Goal: Information Seeking & Learning: Learn about a topic

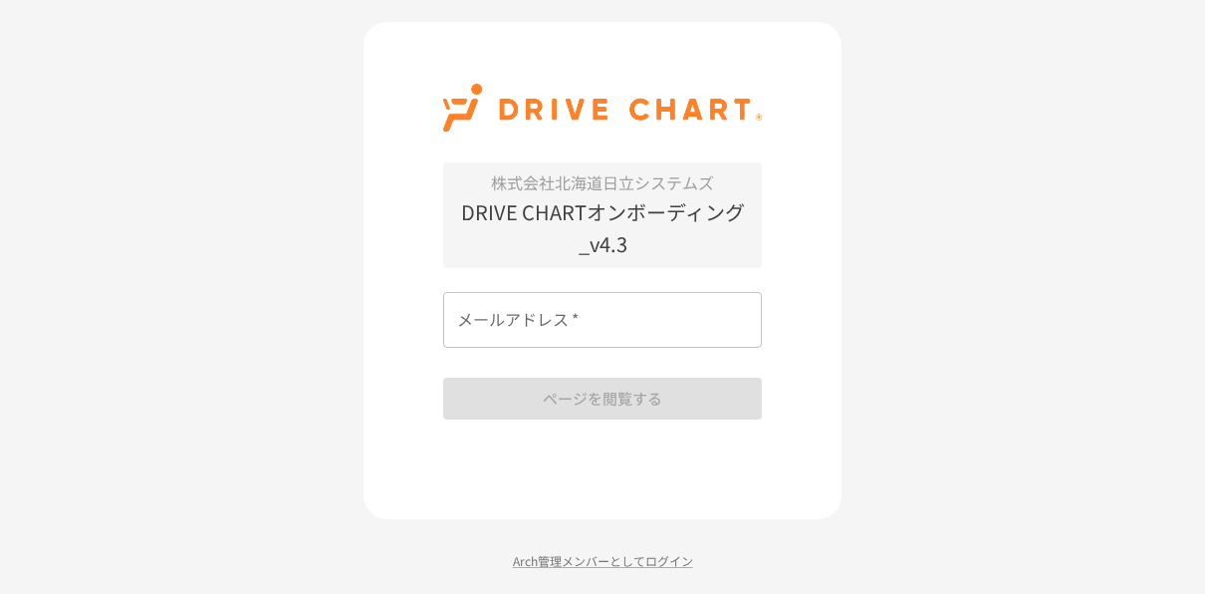
scroll to position [2, 0]
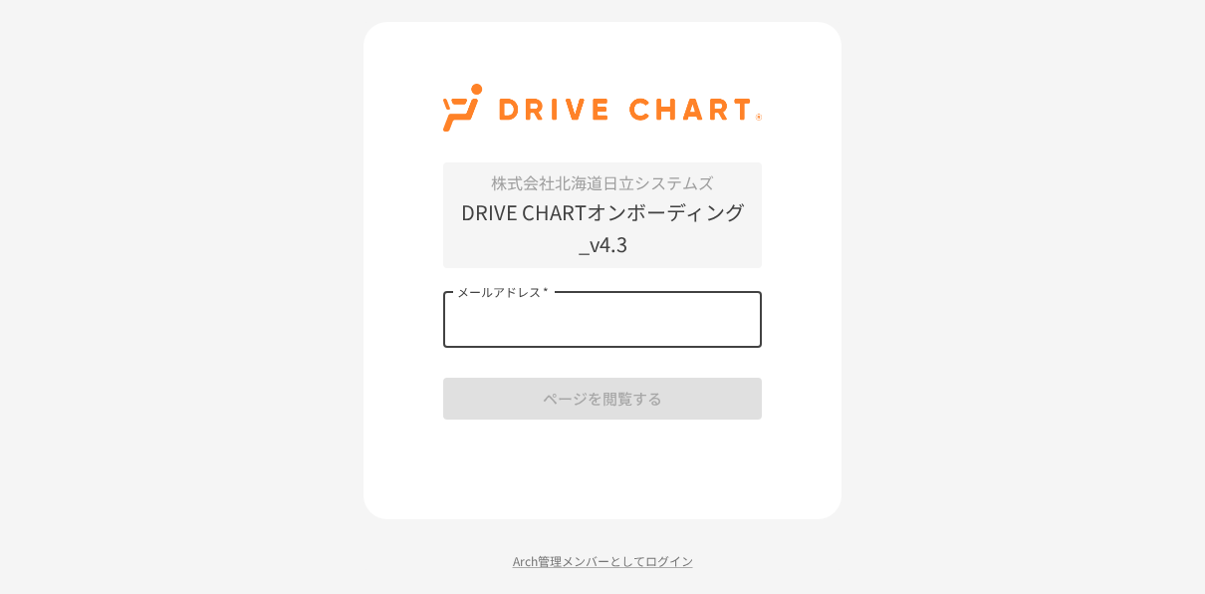
click at [532, 337] on input "メールアドレス   *" at bounding box center [602, 320] width 319 height 56
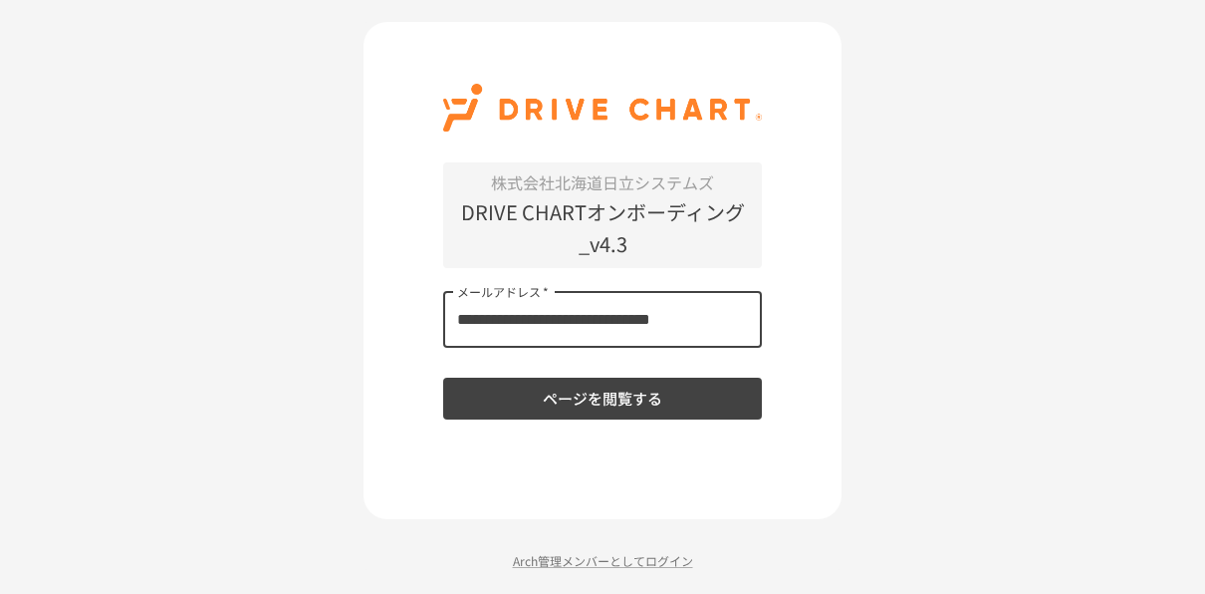
type input "**********"
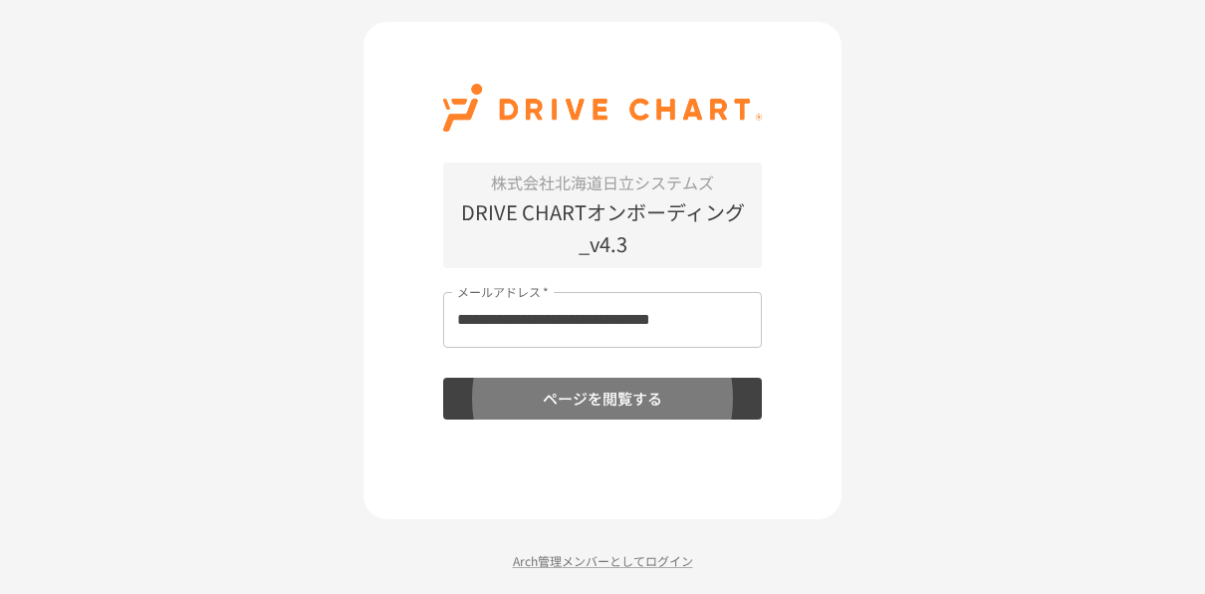
click at [443, 377] on button "ページを閲覧する" at bounding box center [602, 398] width 319 height 42
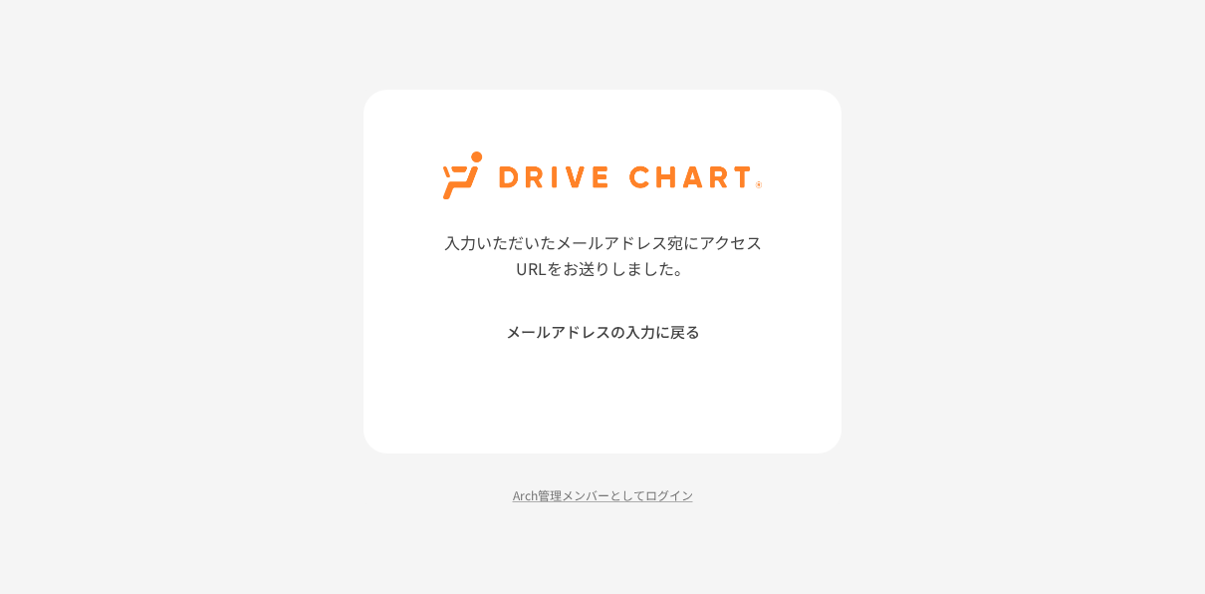
scroll to position [0, 0]
click at [586, 343] on button "メールアドレスの入力に戻る" at bounding box center [610, 332] width 319 height 42
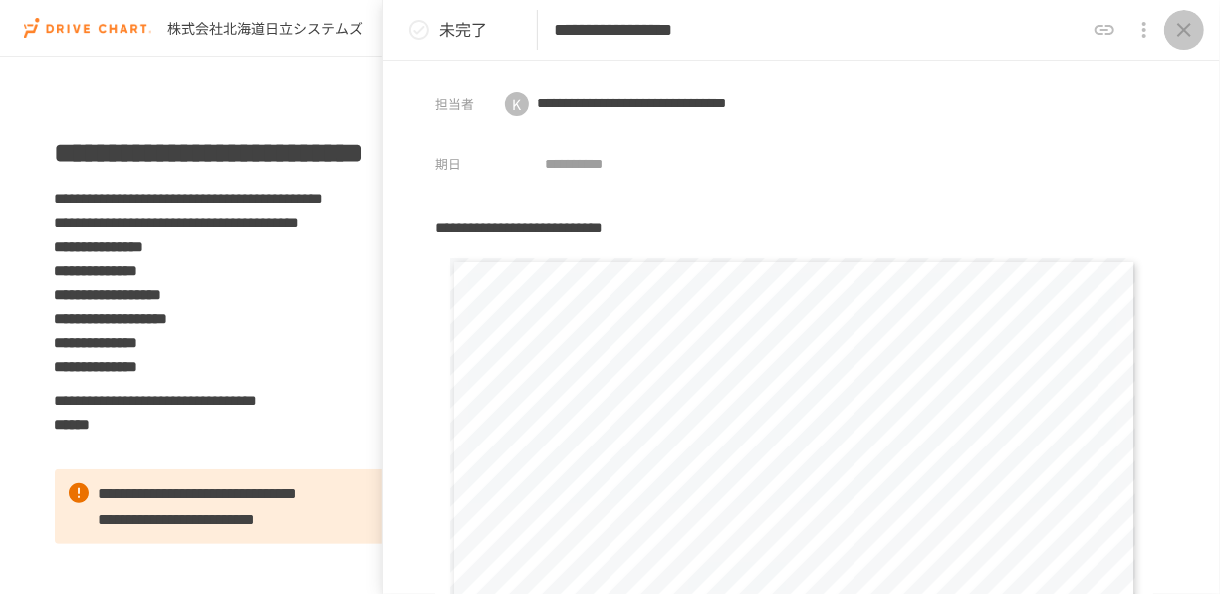
click at [1184, 42] on button "close drawer" at bounding box center [1184, 30] width 40 height 40
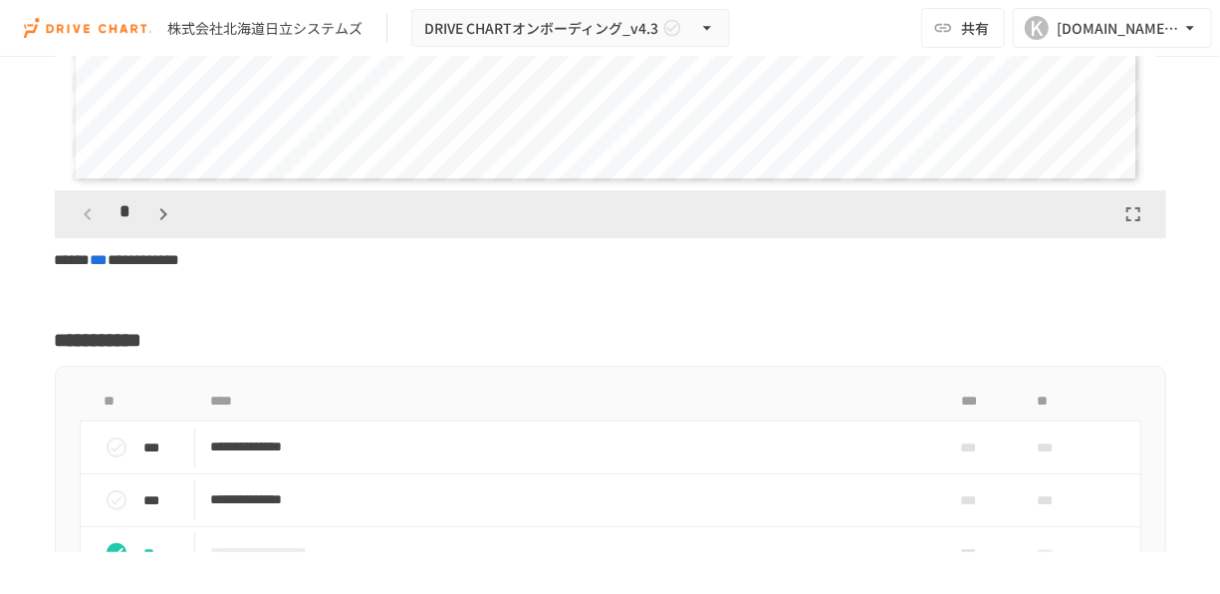
scroll to position [3312, 0]
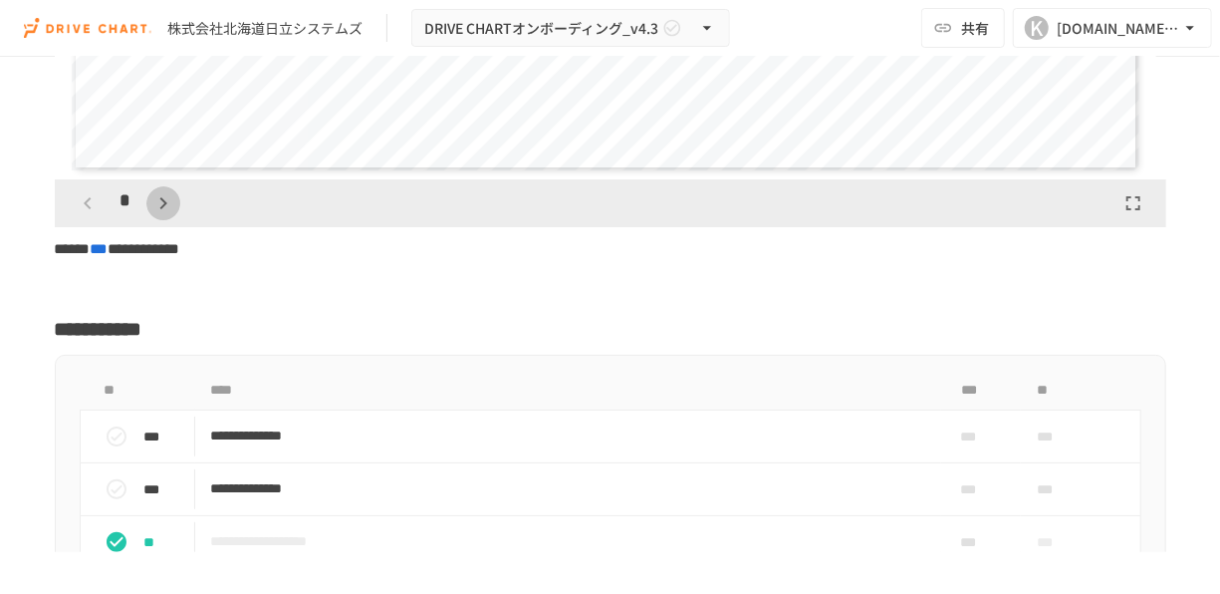
click at [160, 215] on icon "button" at bounding box center [163, 203] width 24 height 24
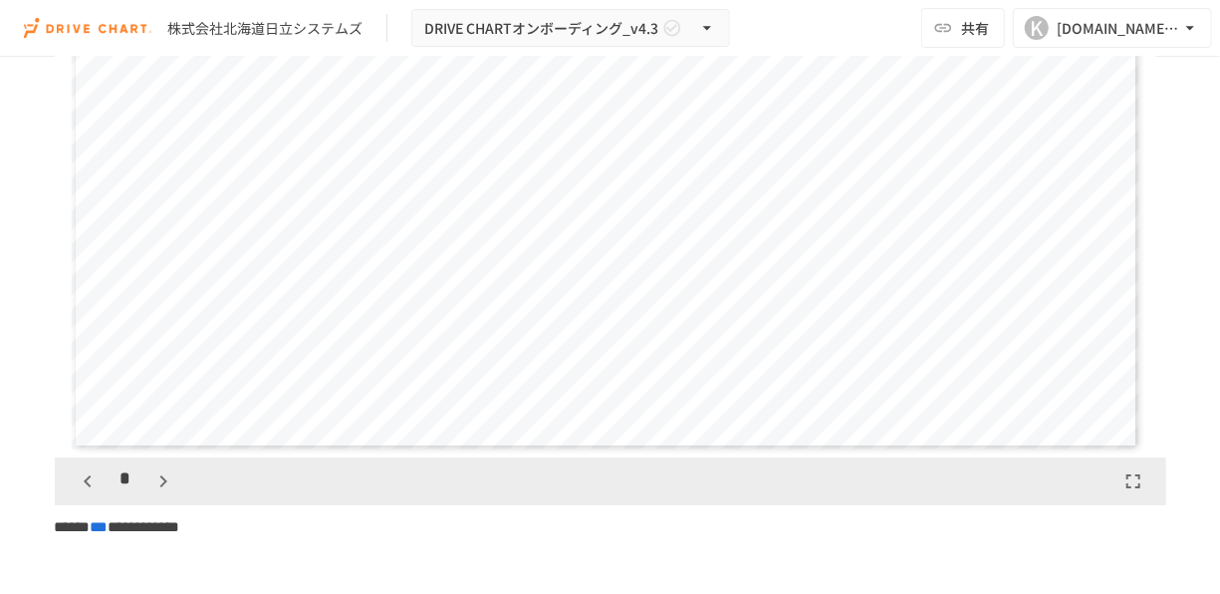
scroll to position [3033, 0]
click at [156, 494] on icon "button" at bounding box center [163, 482] width 24 height 24
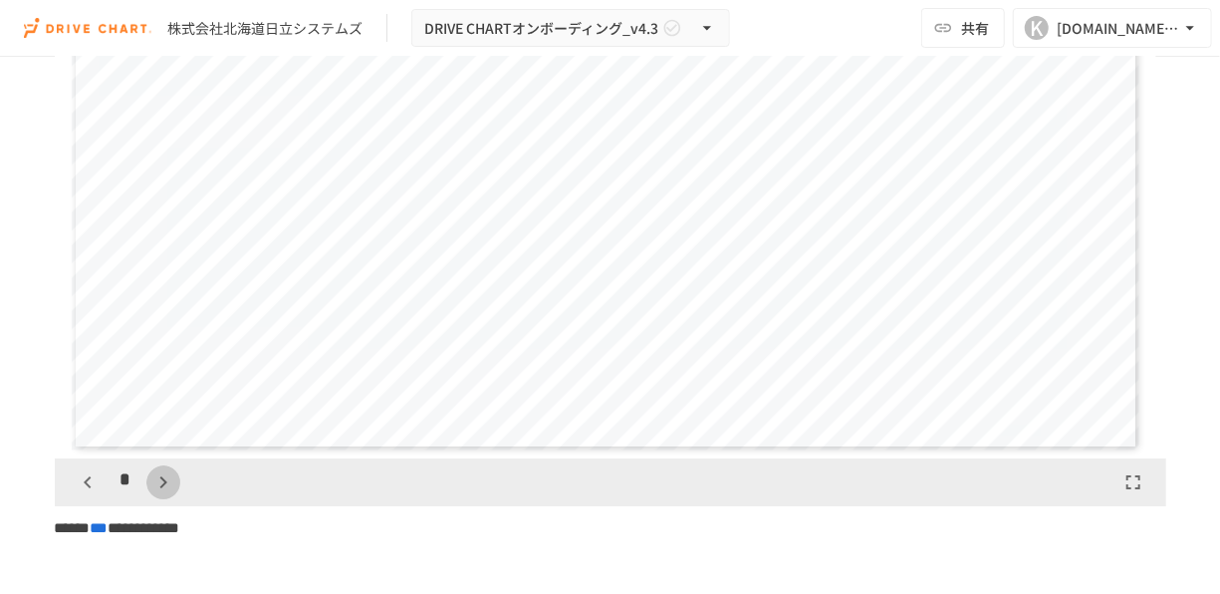
click at [156, 494] on icon "button" at bounding box center [163, 482] width 24 height 24
click at [91, 494] on icon "button" at bounding box center [88, 482] width 24 height 24
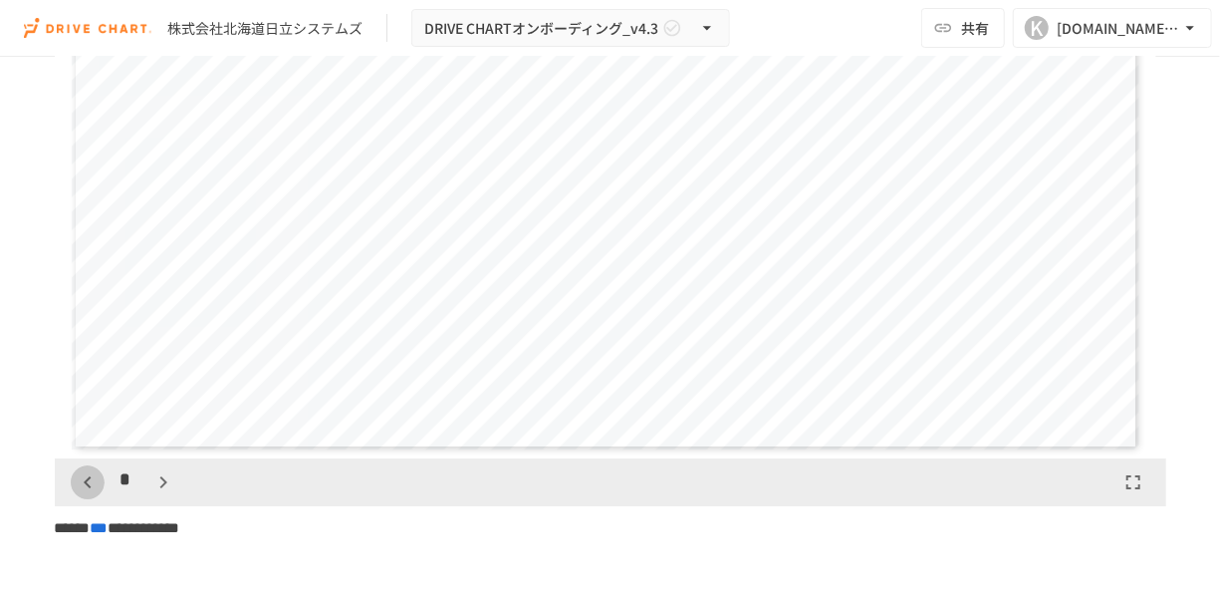
click at [91, 494] on icon "button" at bounding box center [88, 482] width 24 height 24
click at [172, 499] on button "button" at bounding box center [163, 482] width 34 height 34
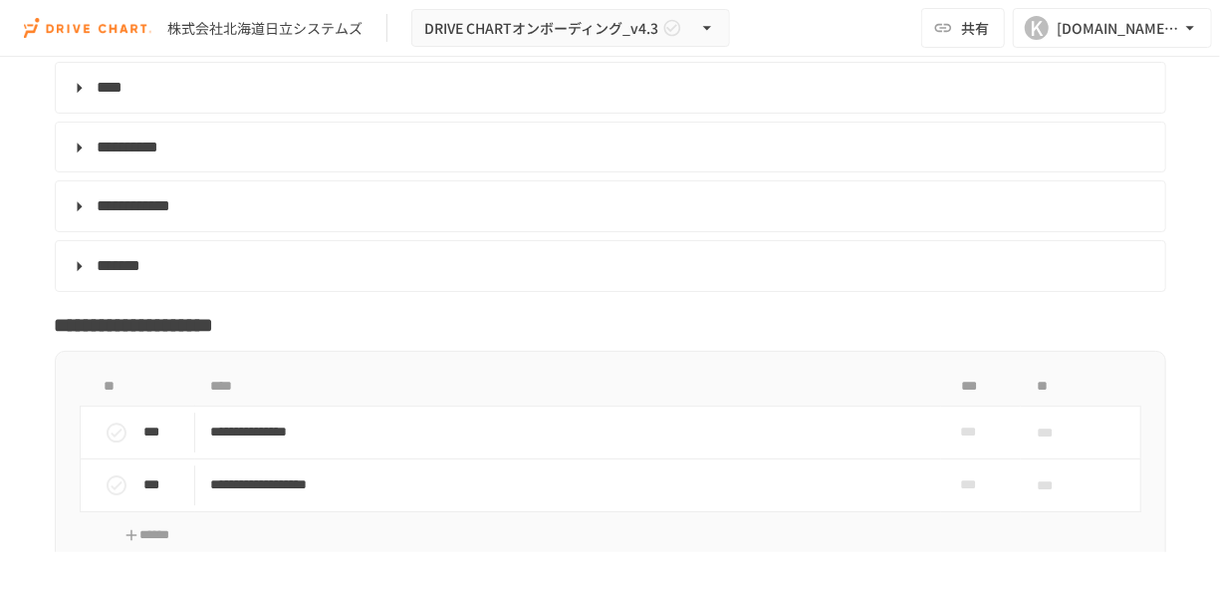
scroll to position [6471, 0]
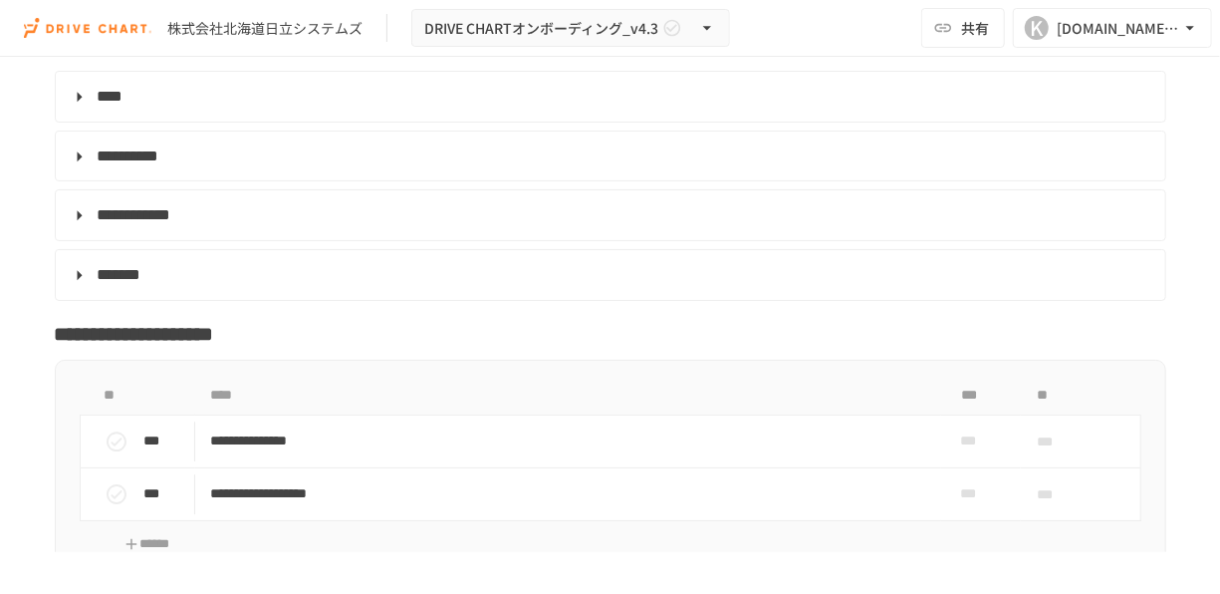
click at [328, 386] on div "**********" at bounding box center [611, 472] width 1112 height 225
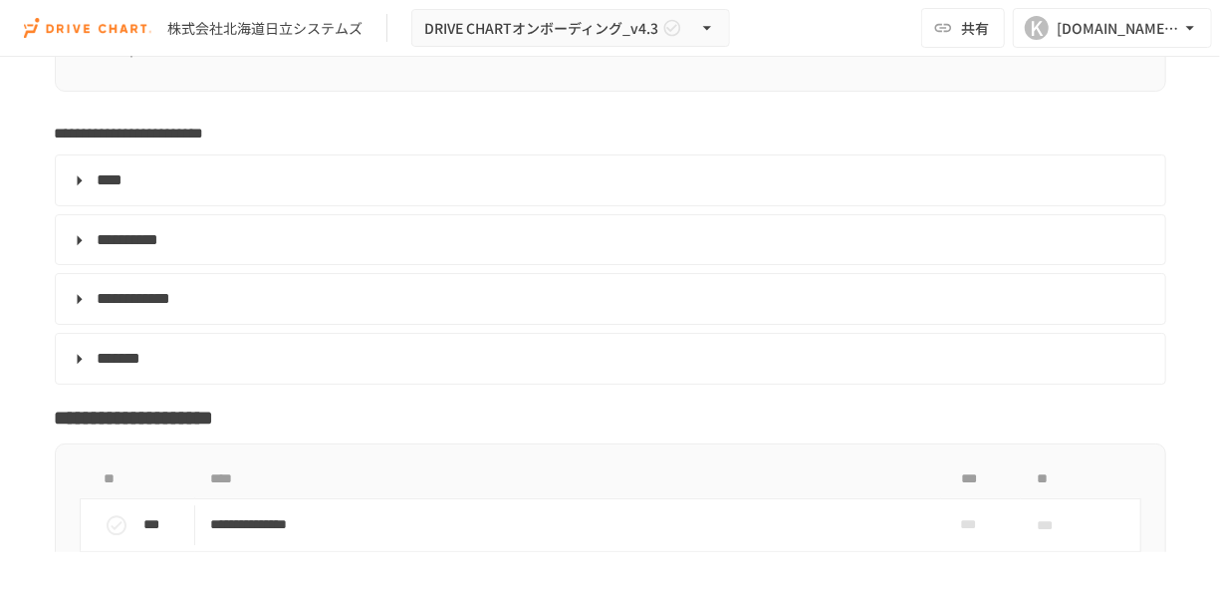
scroll to position [6386, 0]
click at [204, 141] on span "**********" at bounding box center [129, 133] width 149 height 15
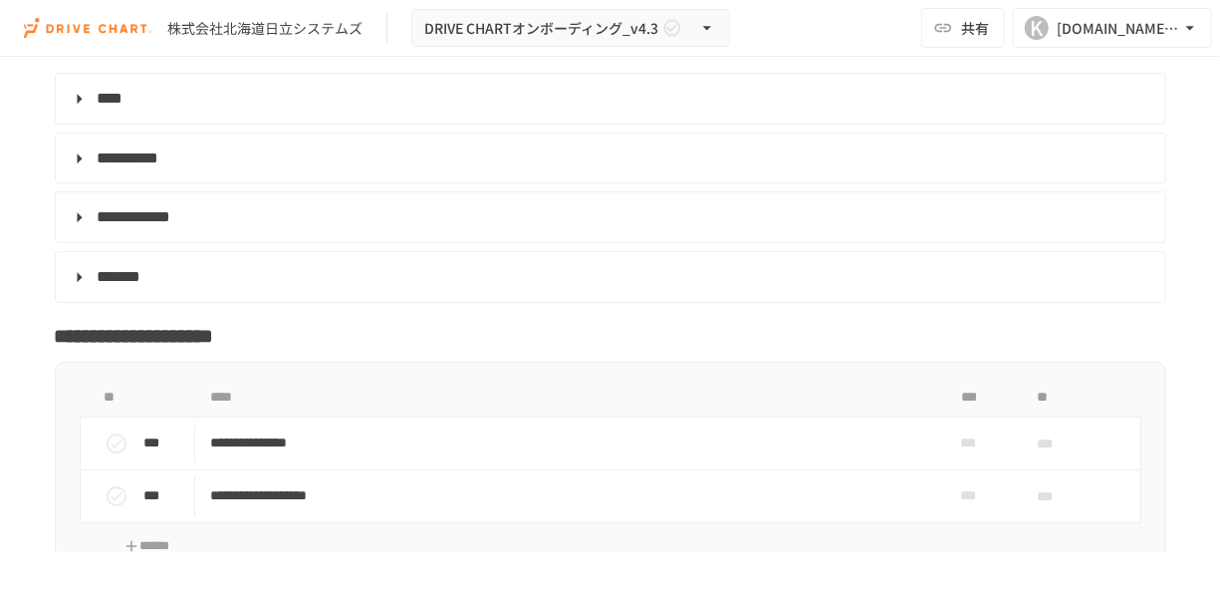
scroll to position [6470, 0]
click at [122, 105] on span "****" at bounding box center [111, 97] width 26 height 15
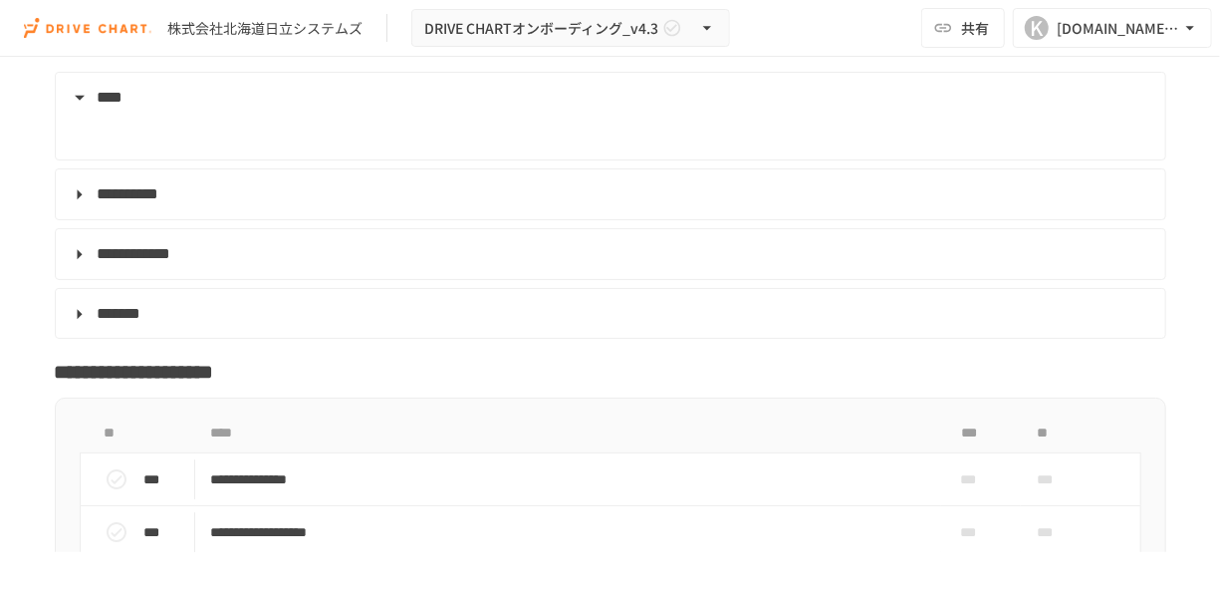
click at [124, 105] on span "****" at bounding box center [111, 97] width 26 height 15
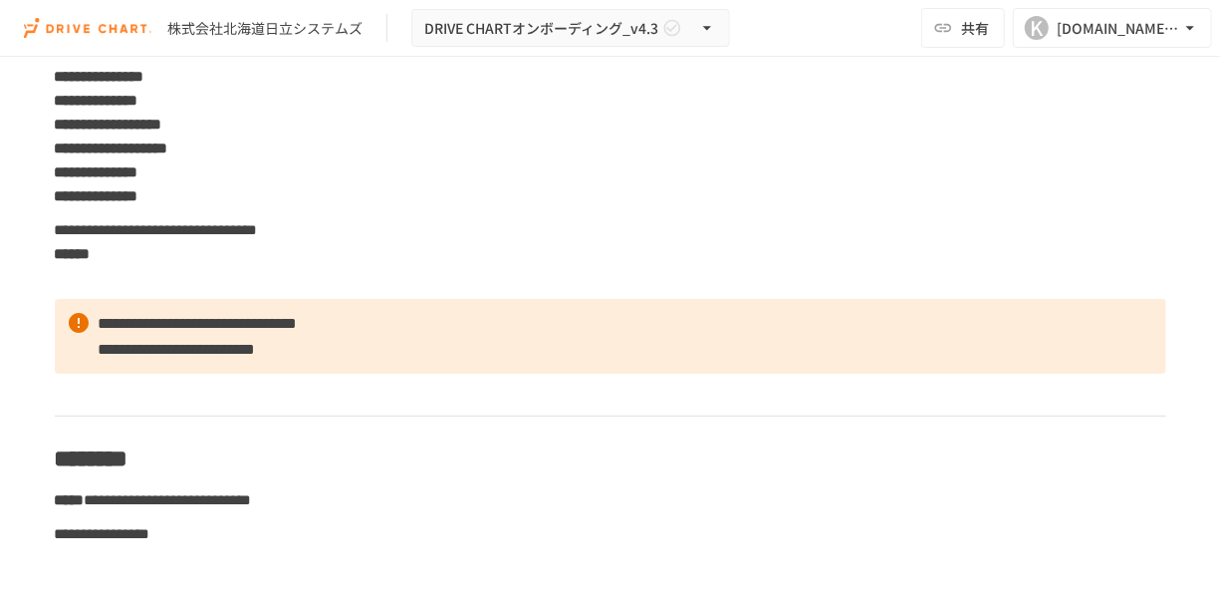
scroll to position [160, 0]
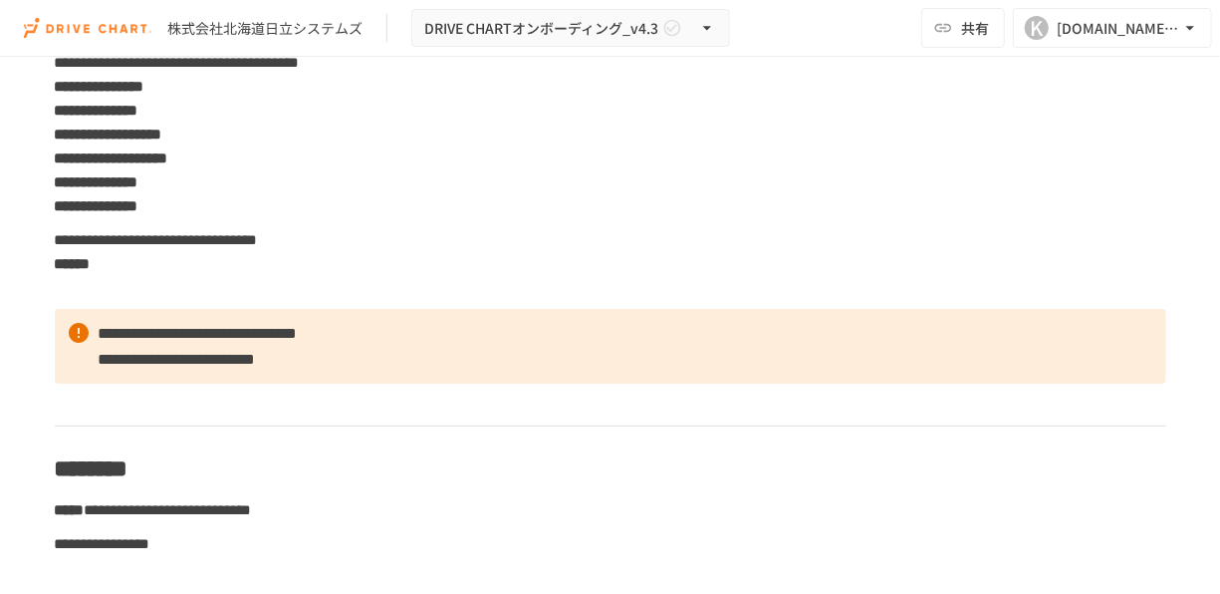
click at [91, 265] on strong "******" at bounding box center [73, 263] width 36 height 15
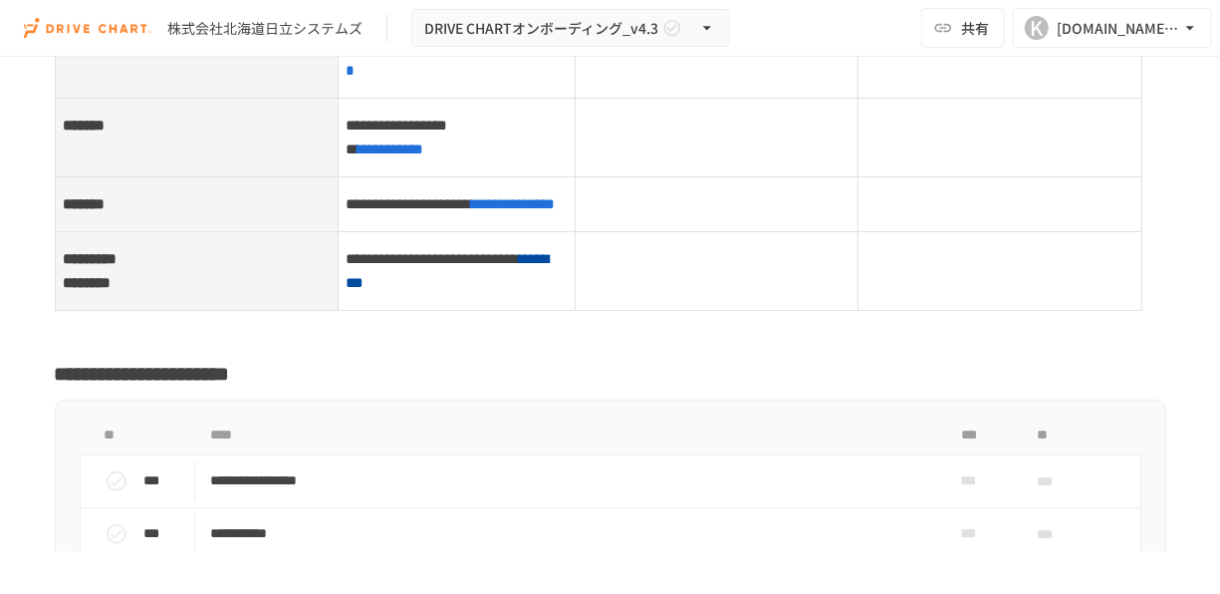
scroll to position [8031, 0]
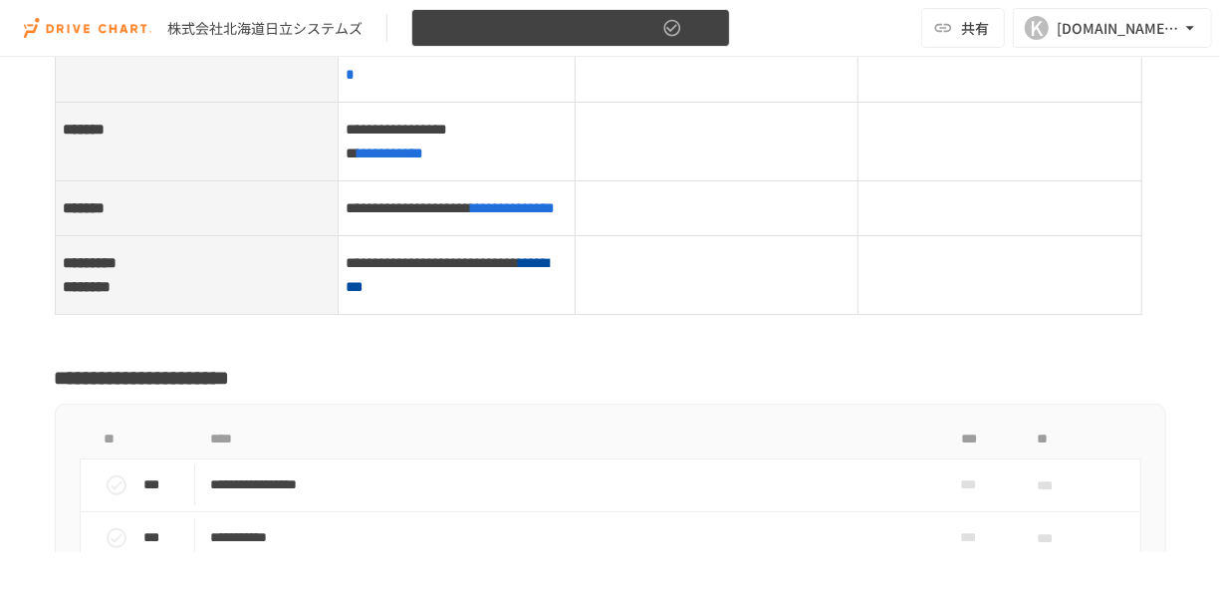
click at [474, 23] on span "DRIVE CHARTオンボーディング_v4.3" at bounding box center [541, 28] width 234 height 25
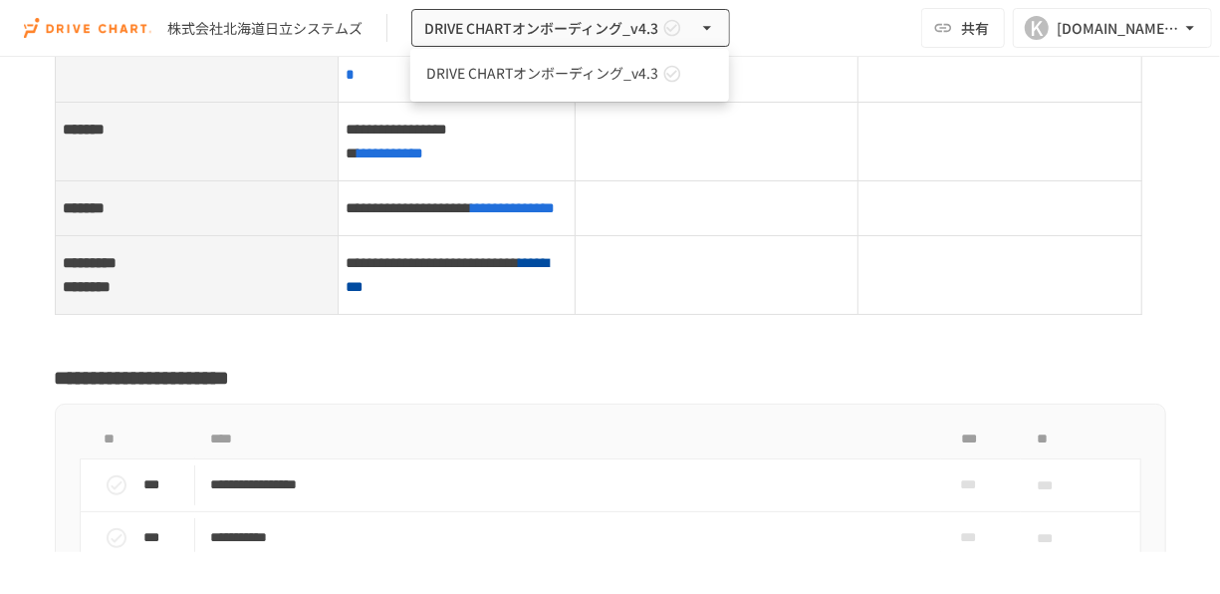
click at [230, 184] on div at bounding box center [610, 297] width 1220 height 594
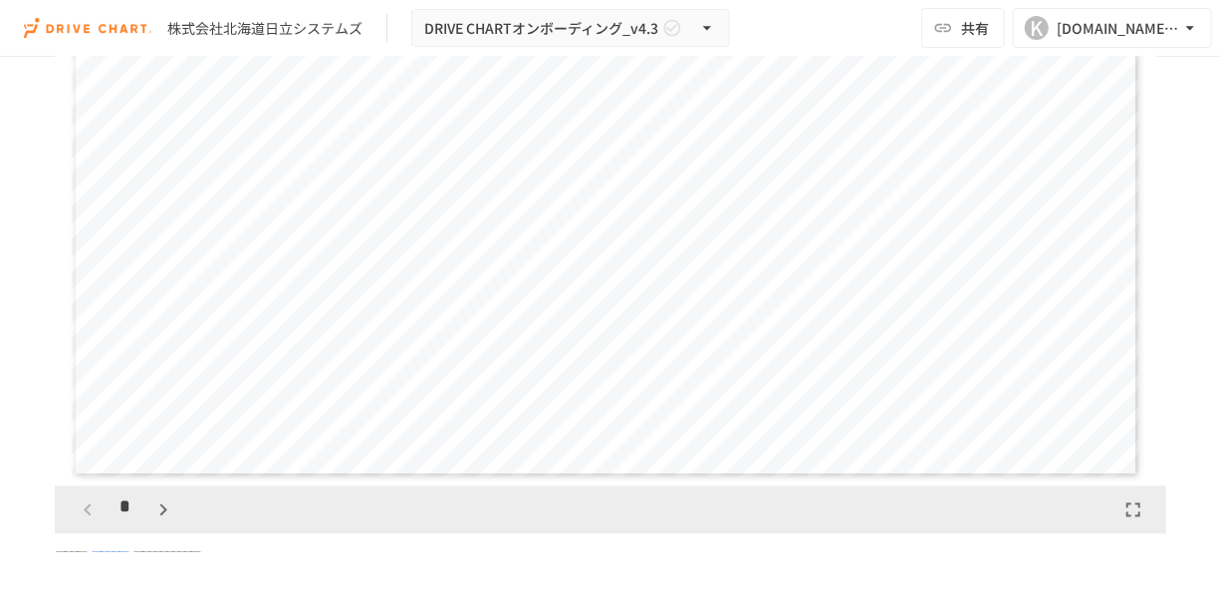
scroll to position [5434, 0]
click at [161, 516] on icon "button" at bounding box center [163, 510] width 7 height 12
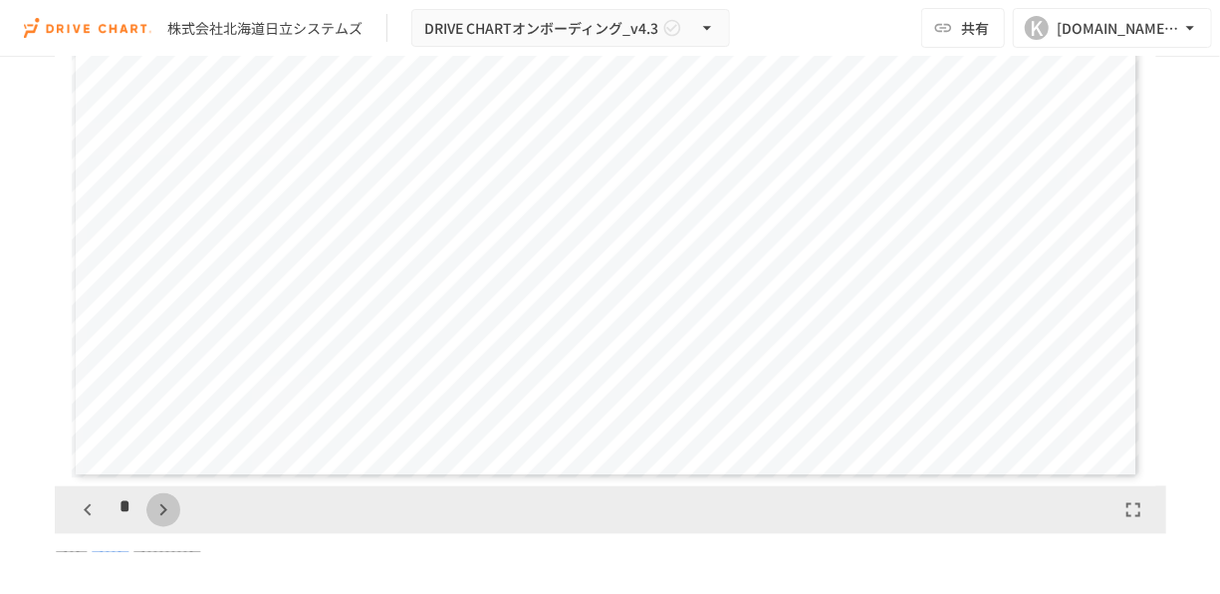
click at [161, 516] on icon "button" at bounding box center [163, 510] width 7 height 12
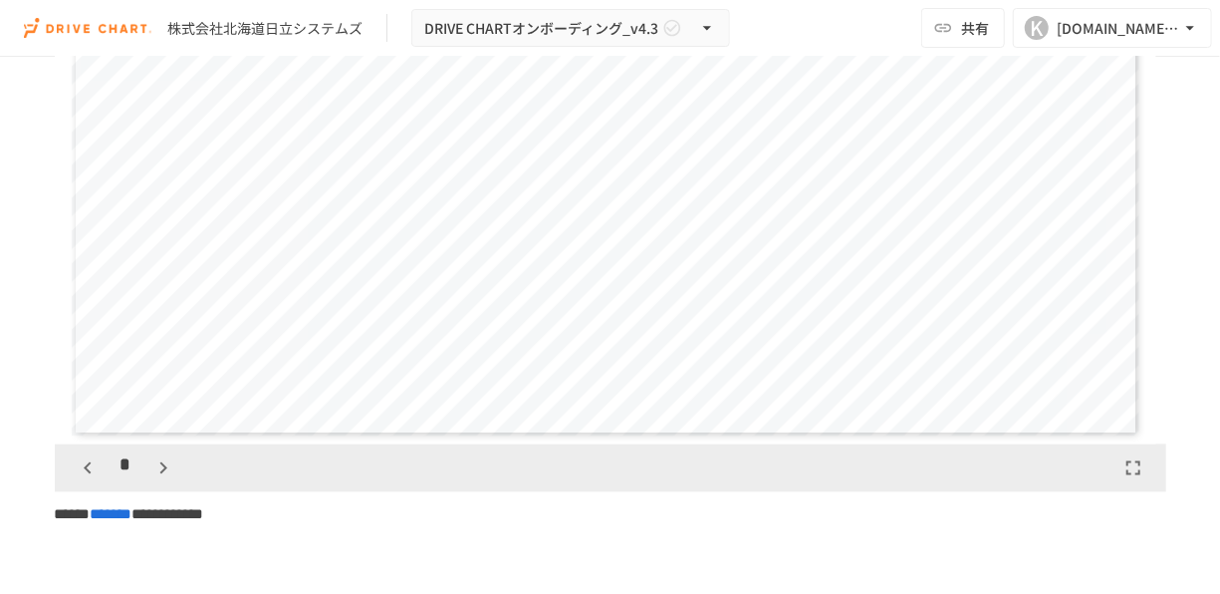
scroll to position [5478, 0]
click at [158, 478] on icon "button" at bounding box center [163, 466] width 24 height 24
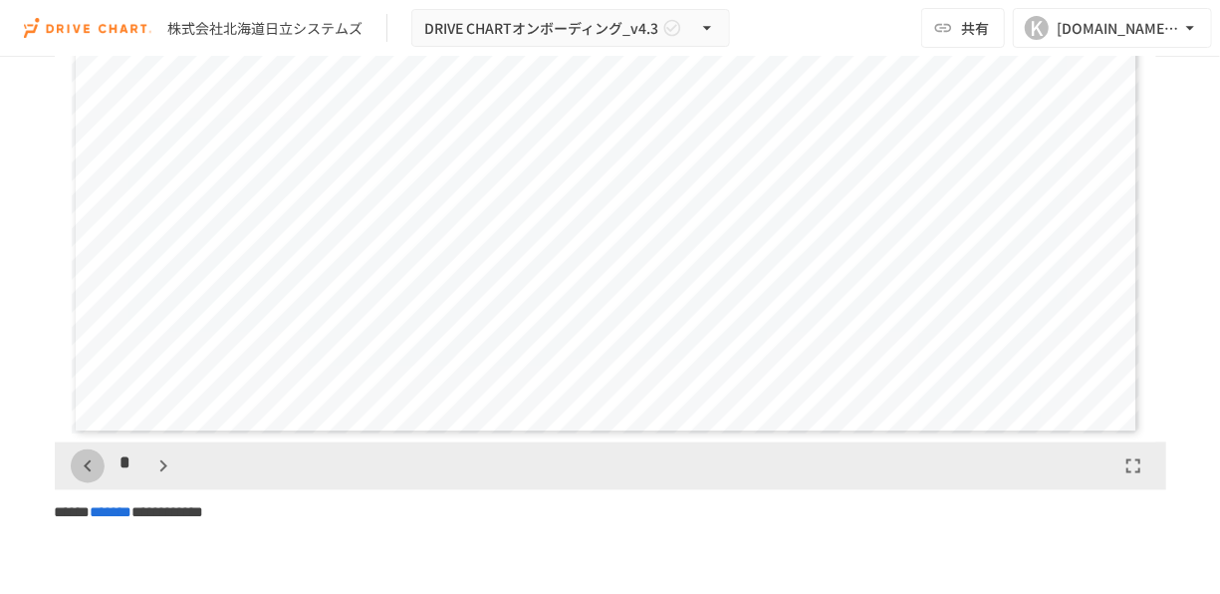
click at [86, 472] on icon "button" at bounding box center [87, 466] width 7 height 12
click at [154, 478] on icon "button" at bounding box center [163, 466] width 24 height 24
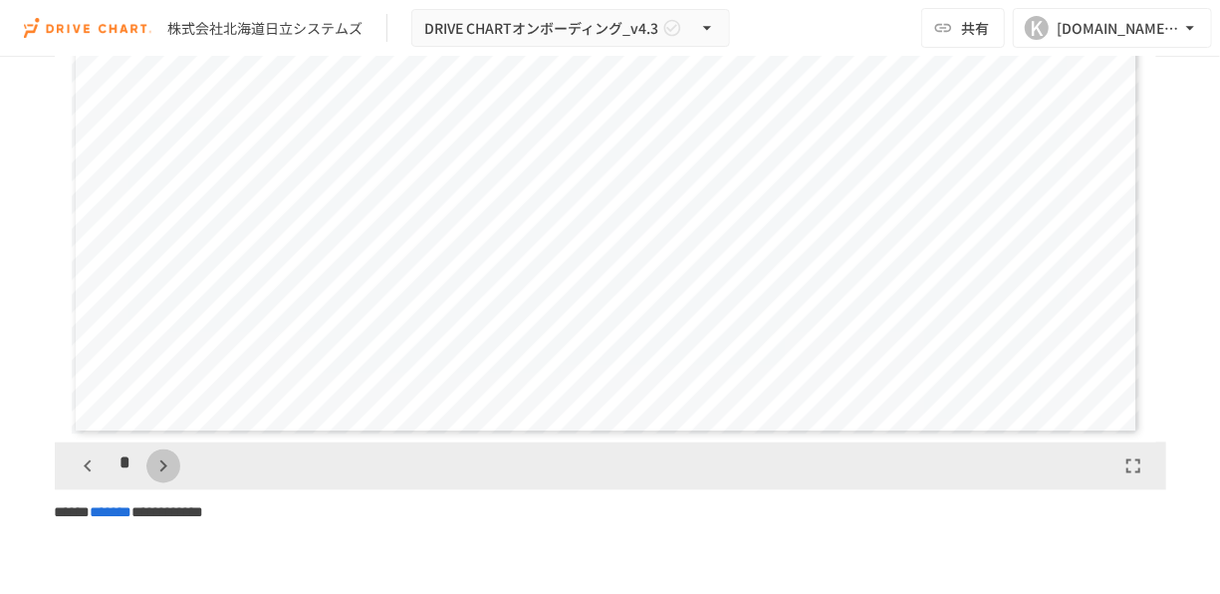
click at [154, 478] on icon "button" at bounding box center [163, 466] width 24 height 24
click at [157, 483] on button "button" at bounding box center [174, 466] width 34 height 34
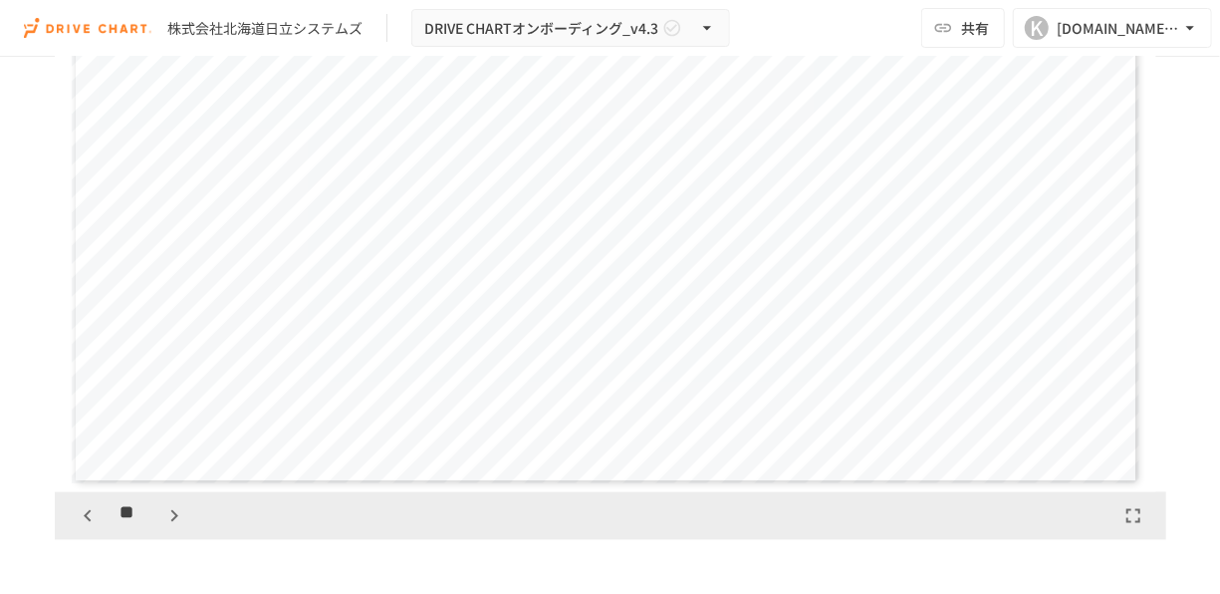
scroll to position [5430, 0]
click at [168, 526] on icon "button" at bounding box center [174, 514] width 24 height 24
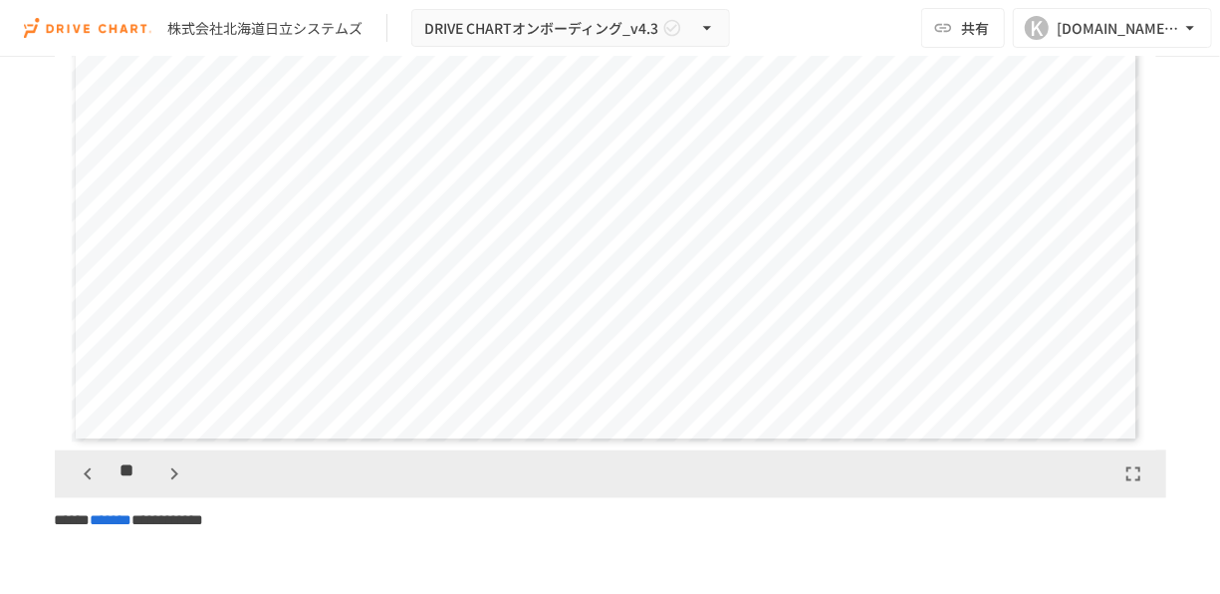
scroll to position [5504, 0]
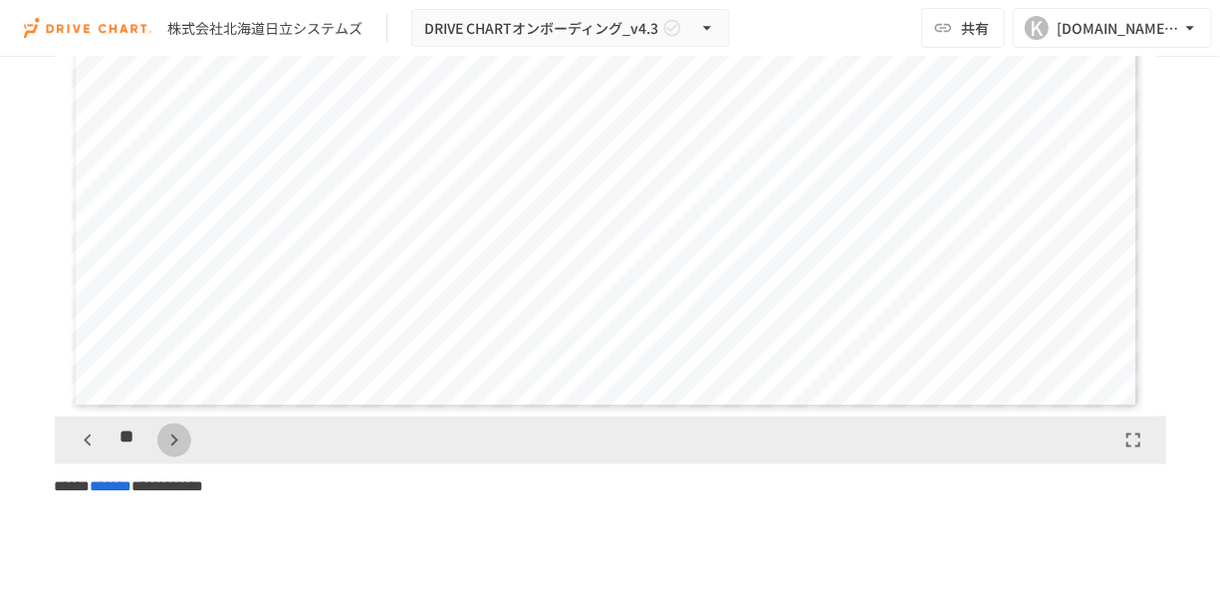
click at [167, 452] on icon "button" at bounding box center [174, 440] width 24 height 24
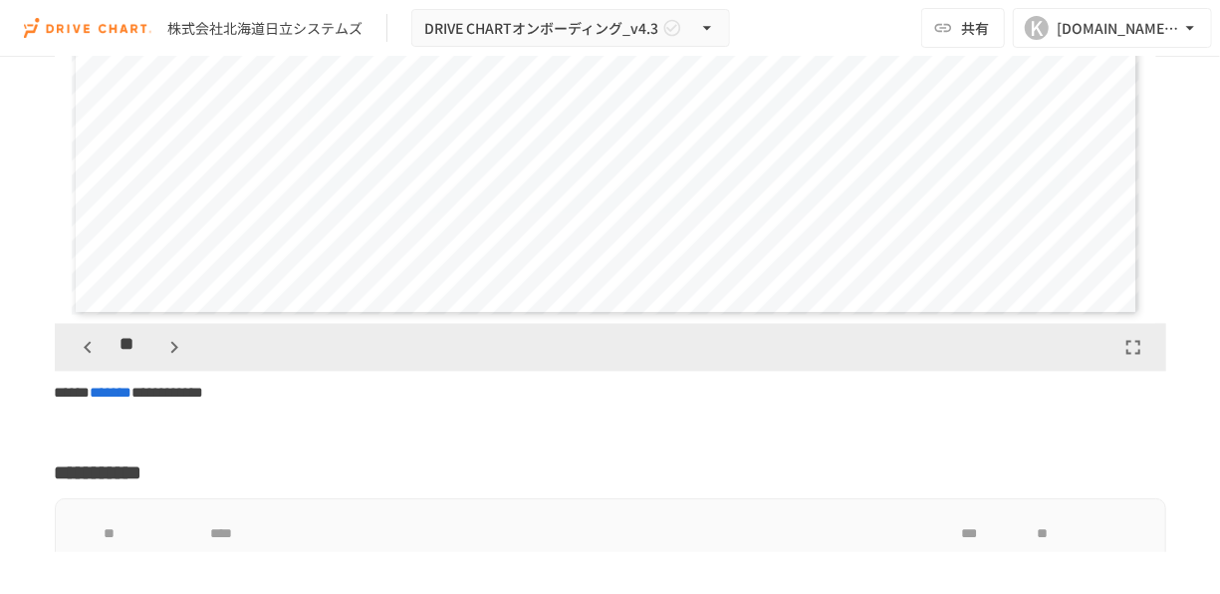
scroll to position [5599, 0]
click at [174, 357] on icon "button" at bounding box center [174, 345] width 24 height 24
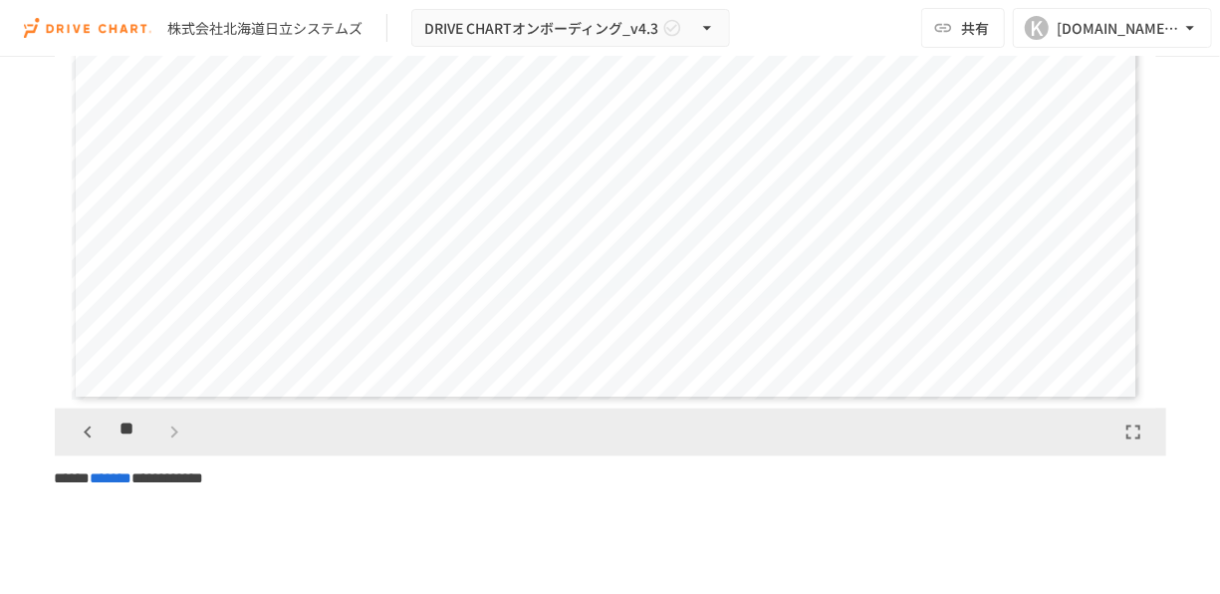
scroll to position [5510, 0]
click at [83, 446] on icon "button" at bounding box center [88, 434] width 24 height 24
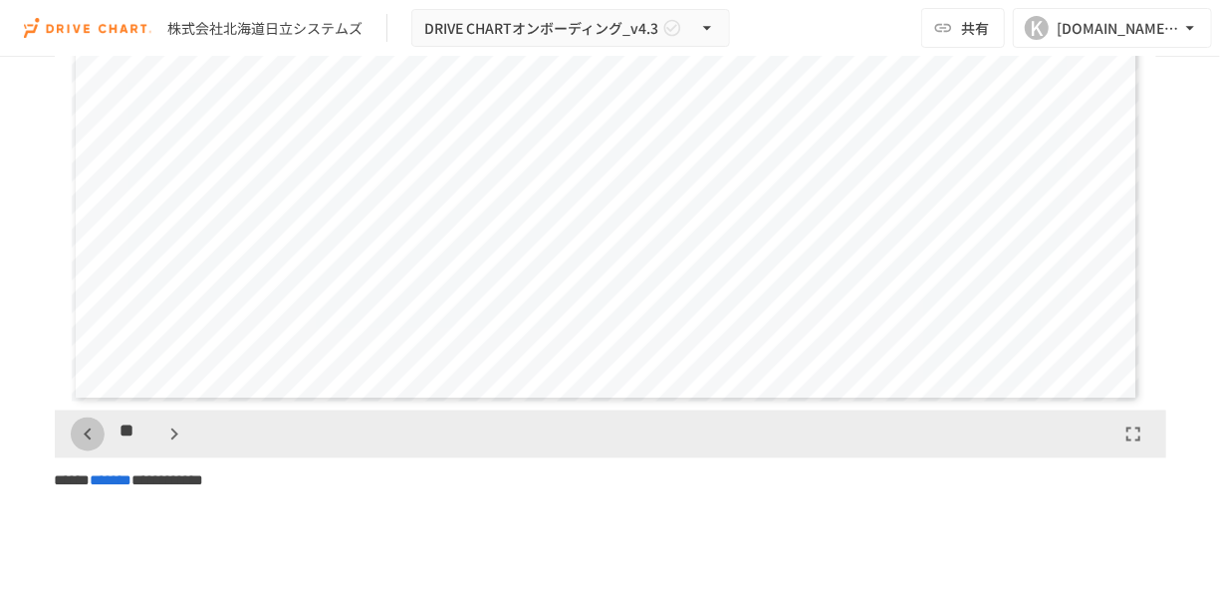
click at [83, 446] on icon "button" at bounding box center [88, 434] width 24 height 24
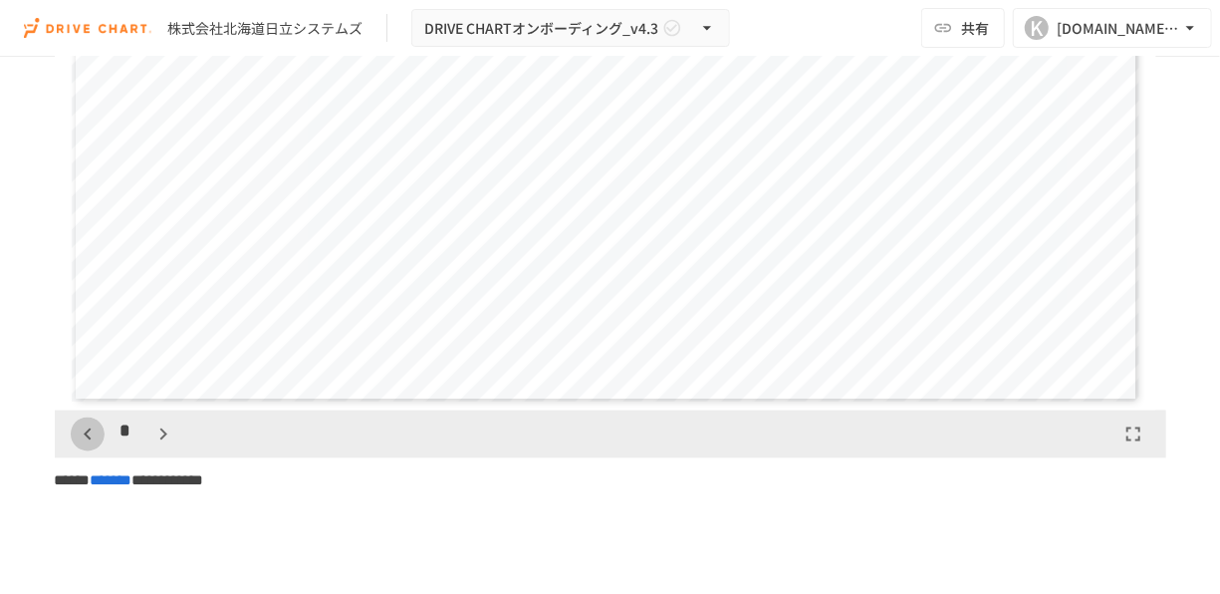
click at [83, 446] on icon "button" at bounding box center [88, 434] width 24 height 24
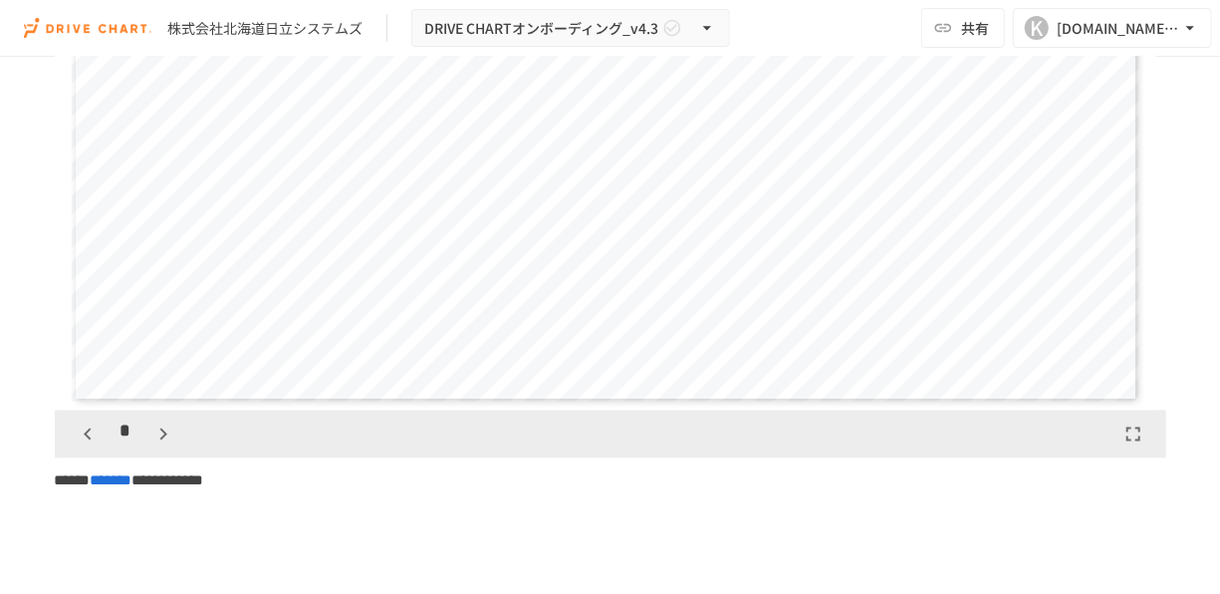
scroll to position [0, 0]
click at [83, 451] on div "*" at bounding box center [126, 434] width 111 height 34
click at [174, 451] on button "button" at bounding box center [163, 434] width 34 height 34
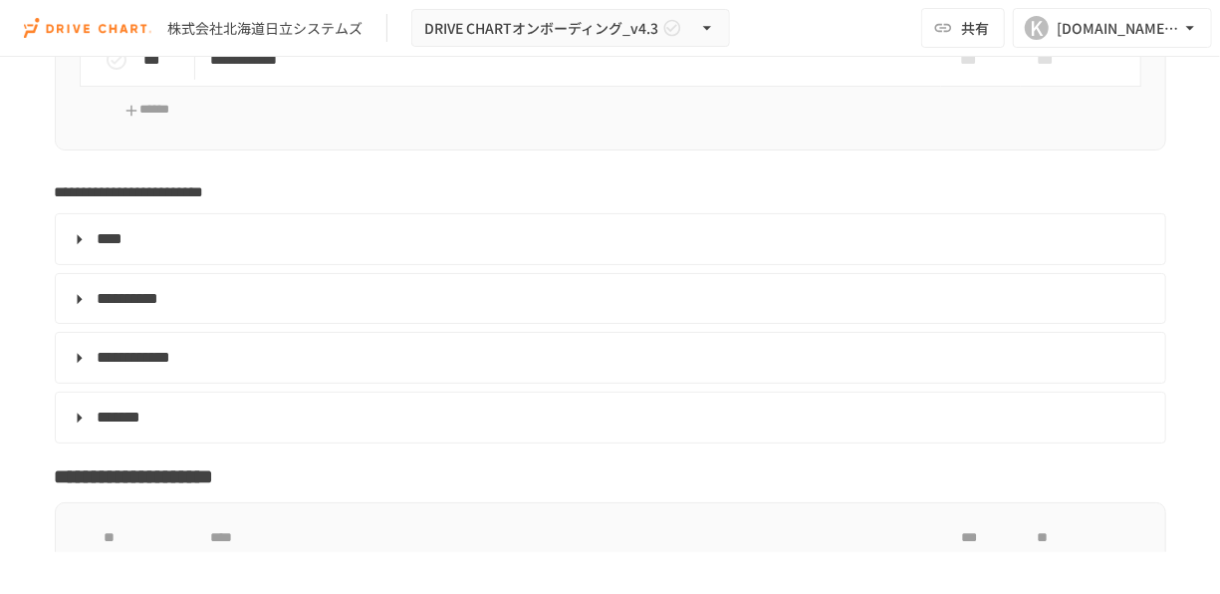
scroll to position [6324, 0]
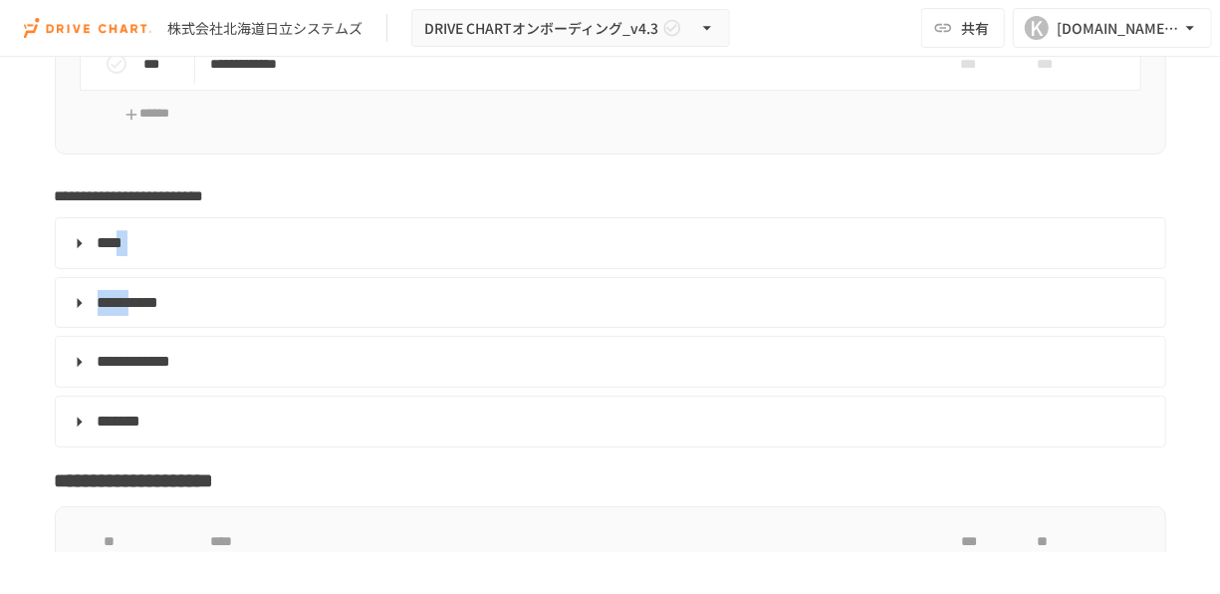
drag, startPoint x: 168, startPoint y: 321, endPoint x: 133, endPoint y: 275, distance: 57.6
click at [124, 250] on span "****" at bounding box center [111, 242] width 26 height 15
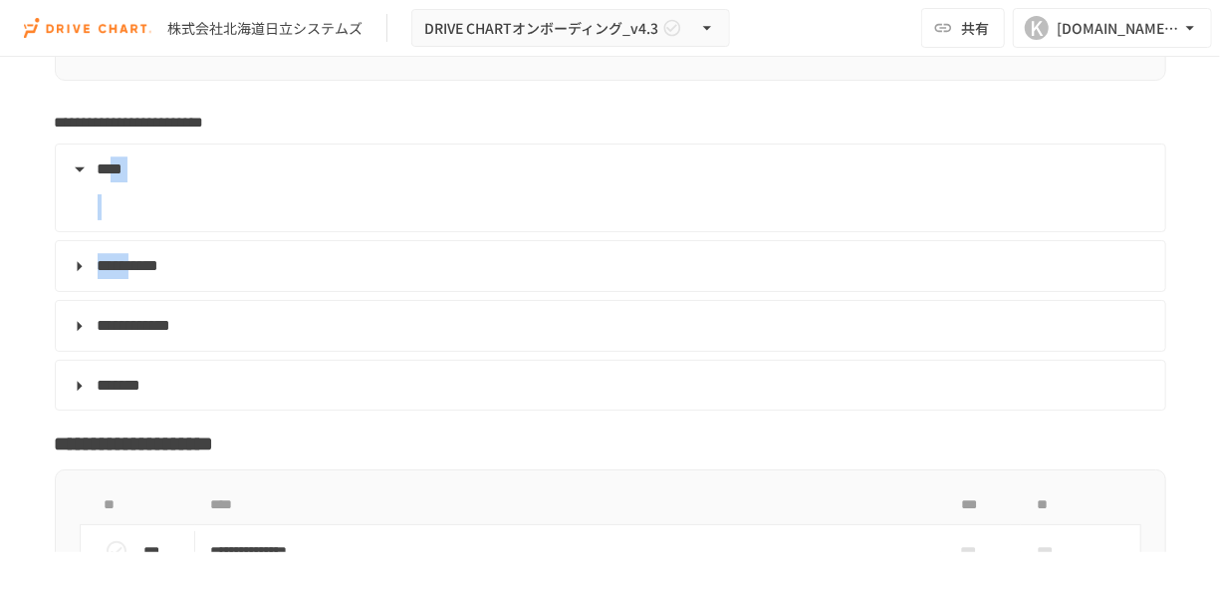
scroll to position [6400, 0]
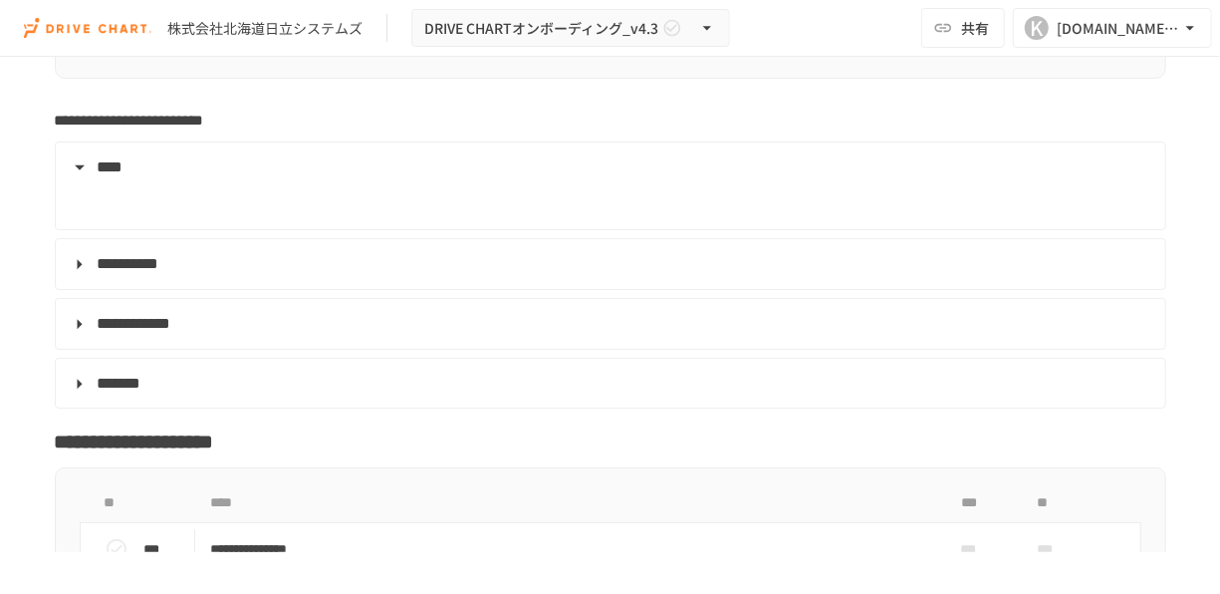
click at [127, 331] on span "**********" at bounding box center [135, 323] width 74 height 15
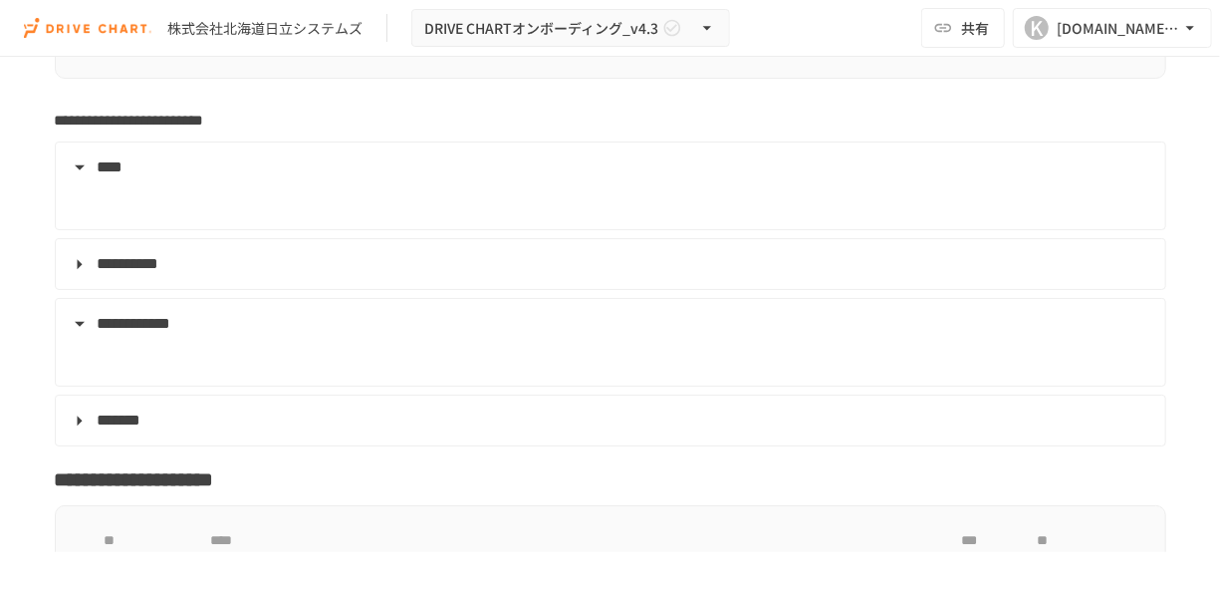
click at [125, 271] on span "**********" at bounding box center [129, 263] width 62 height 15
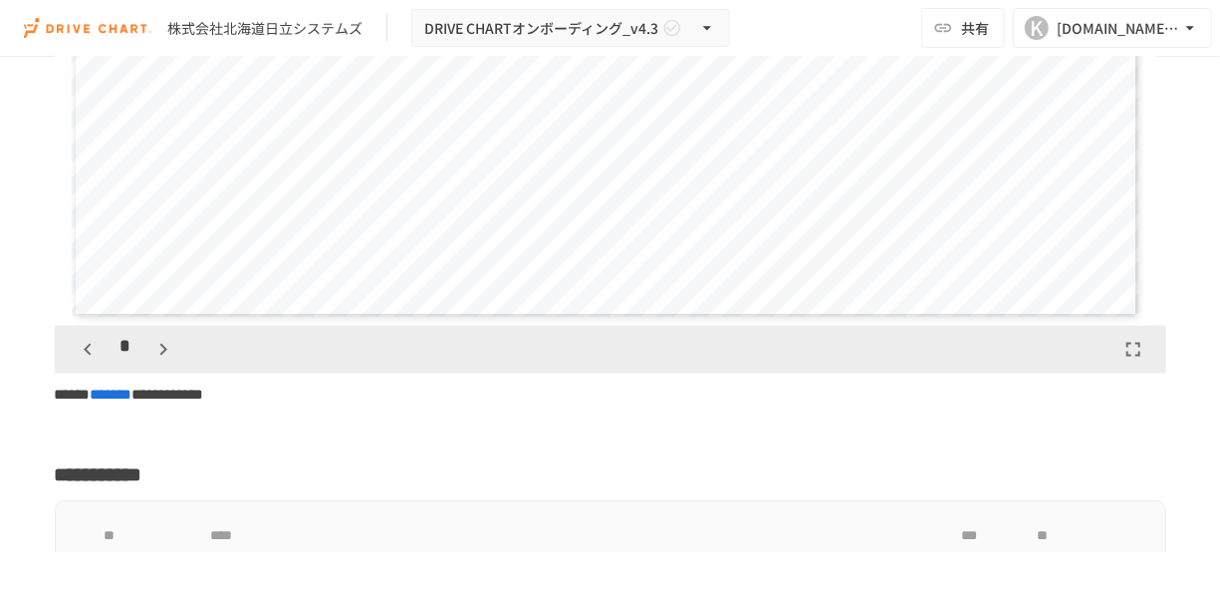
scroll to position [5595, 0]
click at [162, 361] on icon "button" at bounding box center [163, 349] width 24 height 24
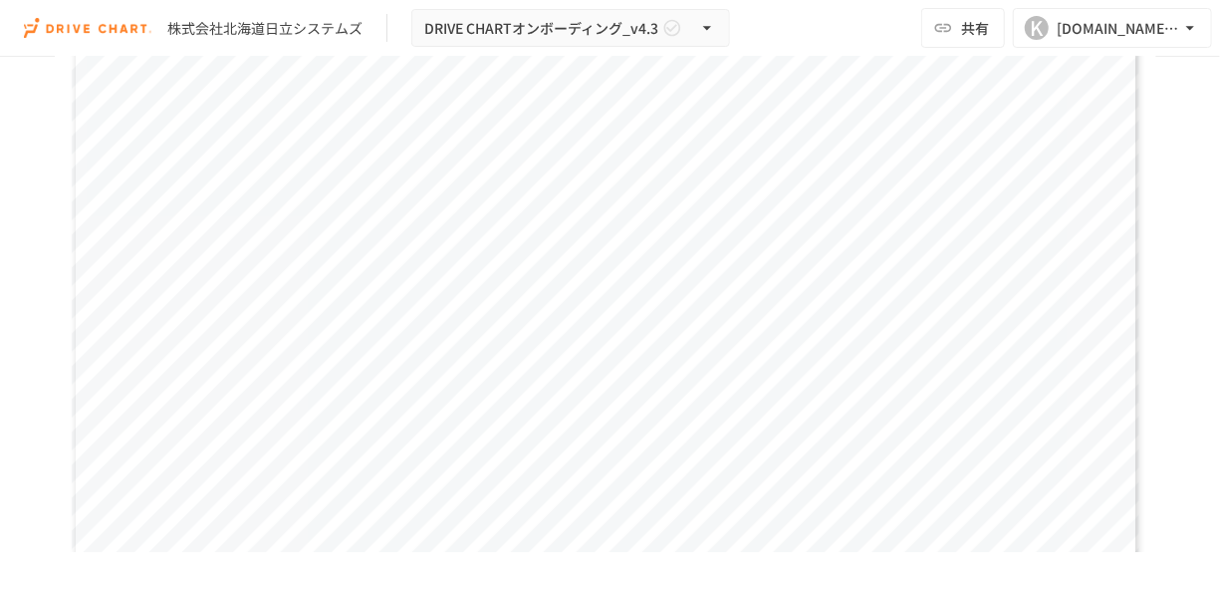
scroll to position [5468, 0]
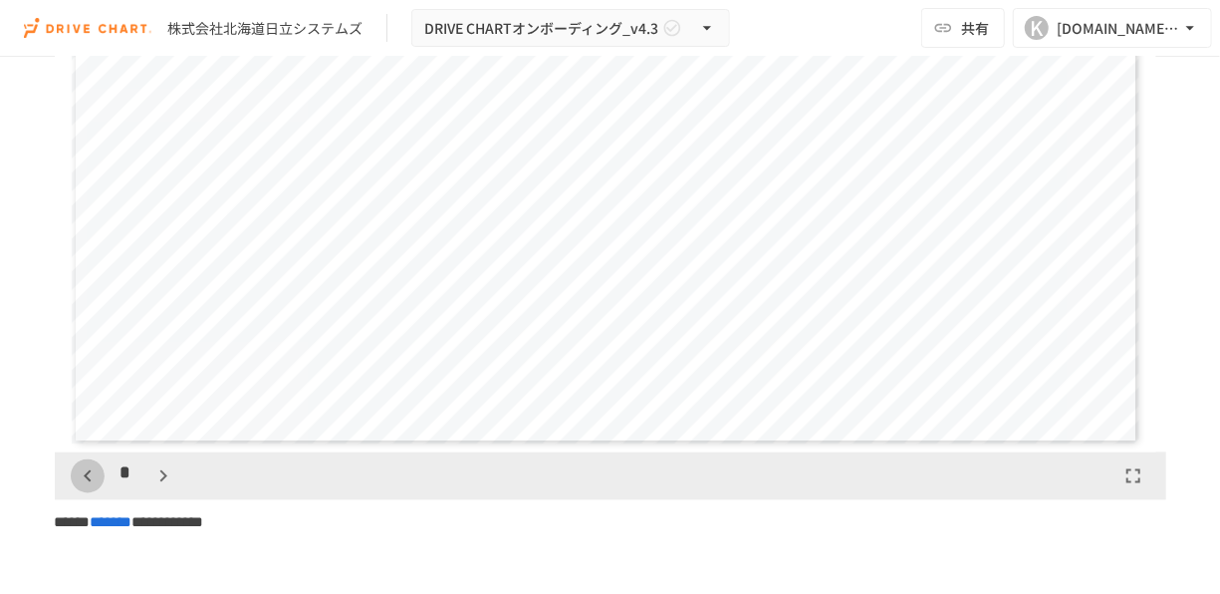
click at [79, 488] on icon "button" at bounding box center [88, 476] width 24 height 24
click at [165, 488] on icon "button" at bounding box center [163, 476] width 24 height 24
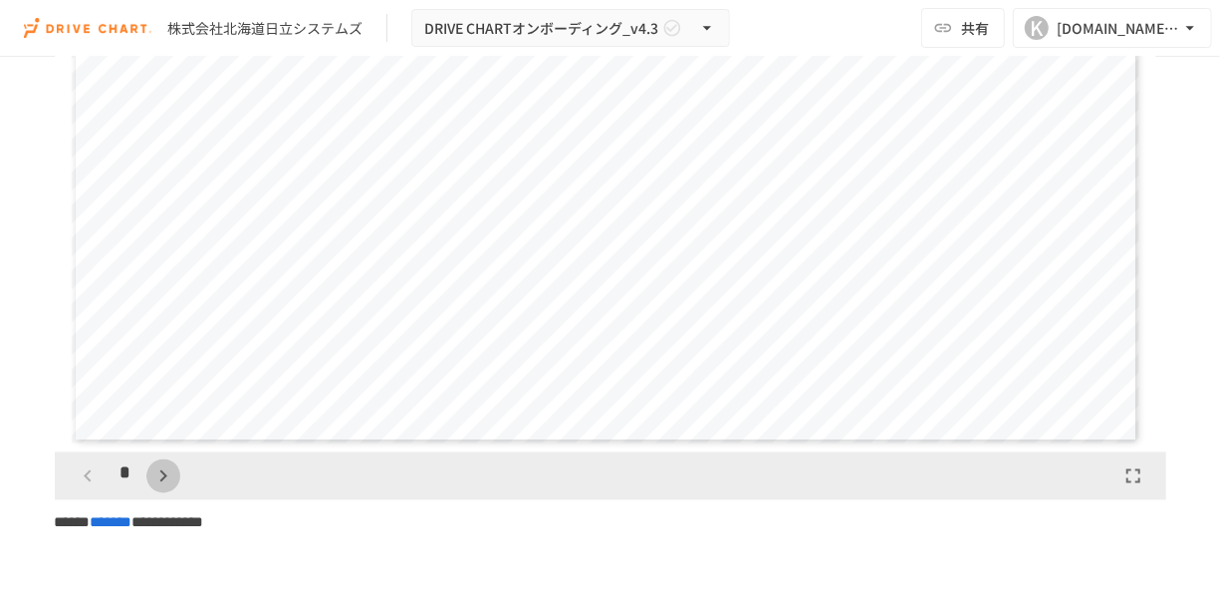
scroll to position [617, 0]
click at [170, 488] on icon "button" at bounding box center [163, 476] width 24 height 24
click at [90, 488] on icon "button" at bounding box center [88, 476] width 24 height 24
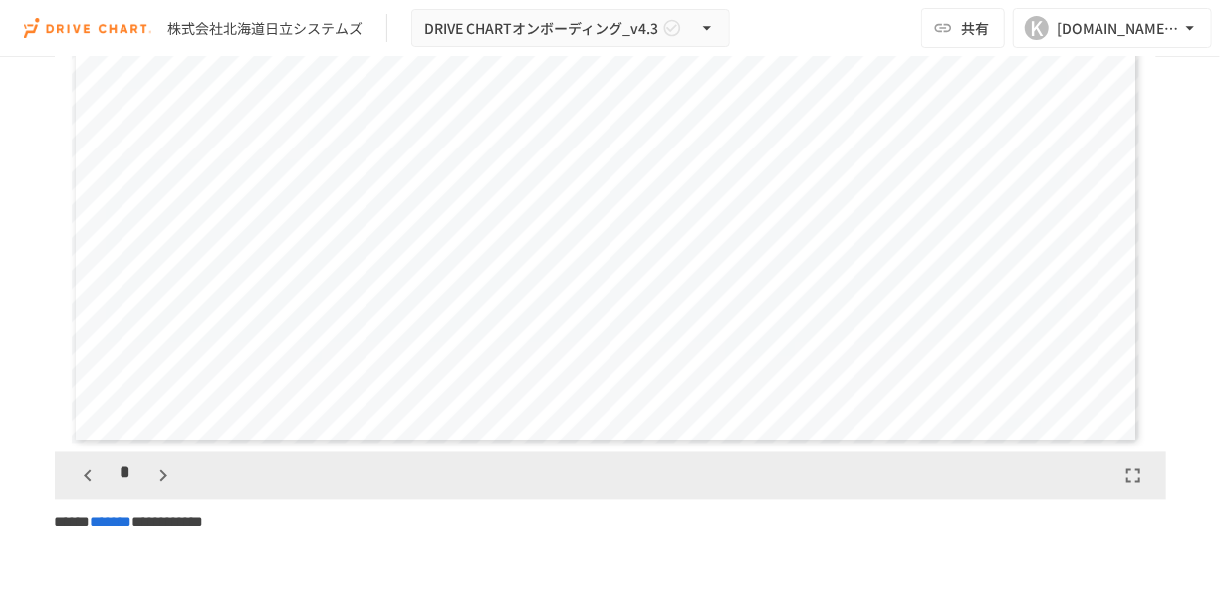
scroll to position [1233, 0]
click at [164, 488] on icon "button" at bounding box center [163, 476] width 24 height 24
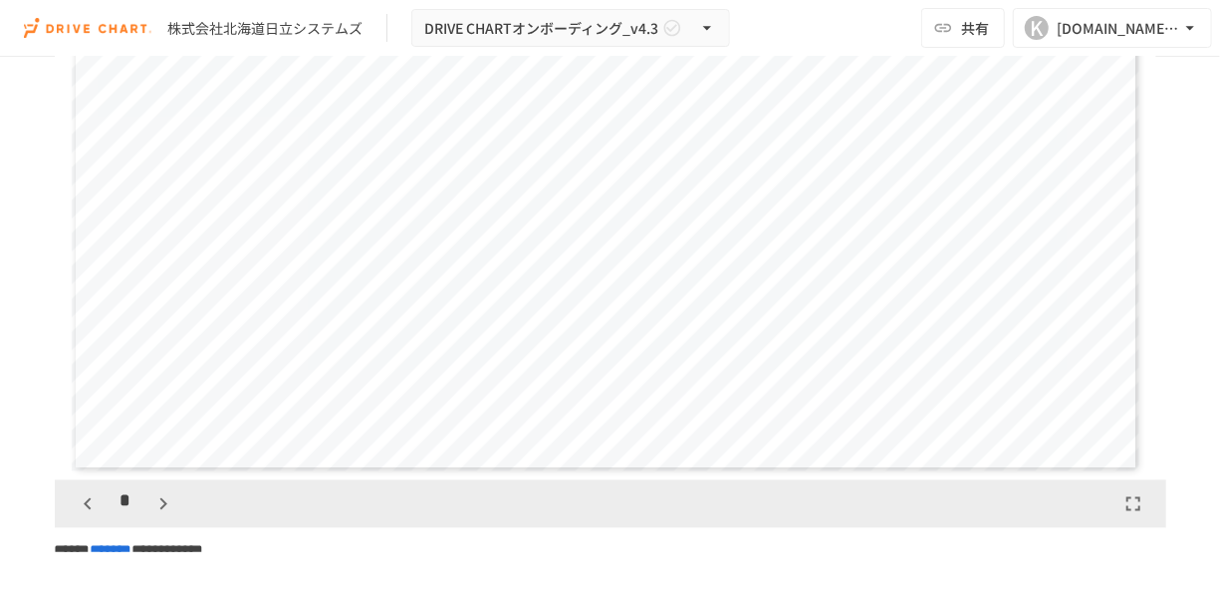
scroll to position [5456, 0]
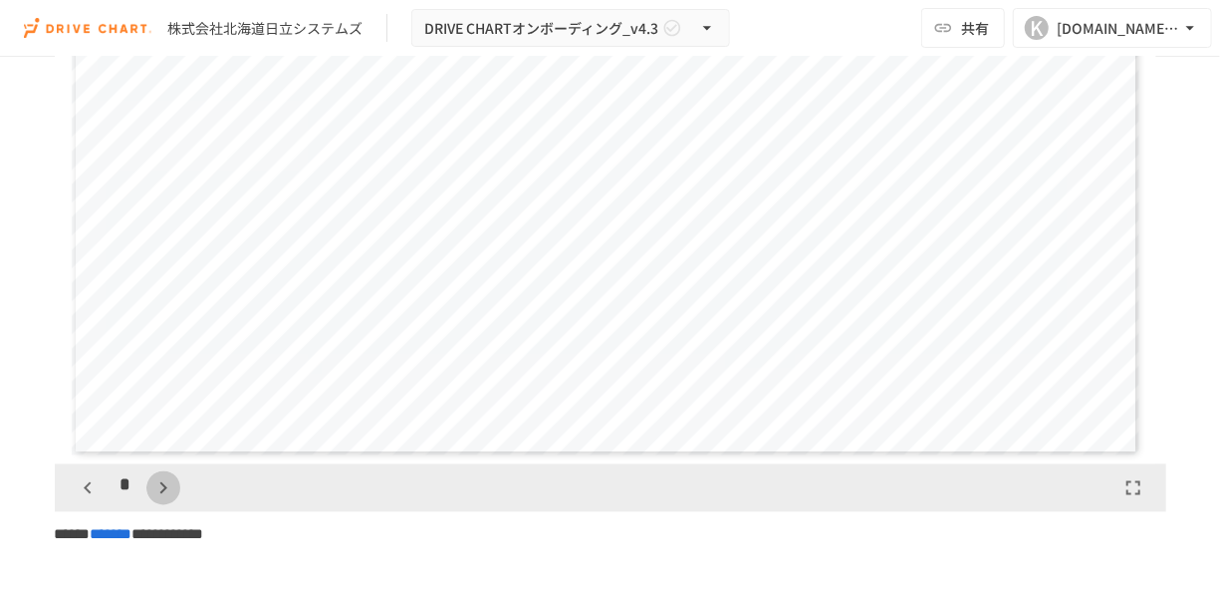
click at [164, 500] on icon "button" at bounding box center [163, 488] width 24 height 24
click at [77, 500] on icon "button" at bounding box center [88, 488] width 24 height 24
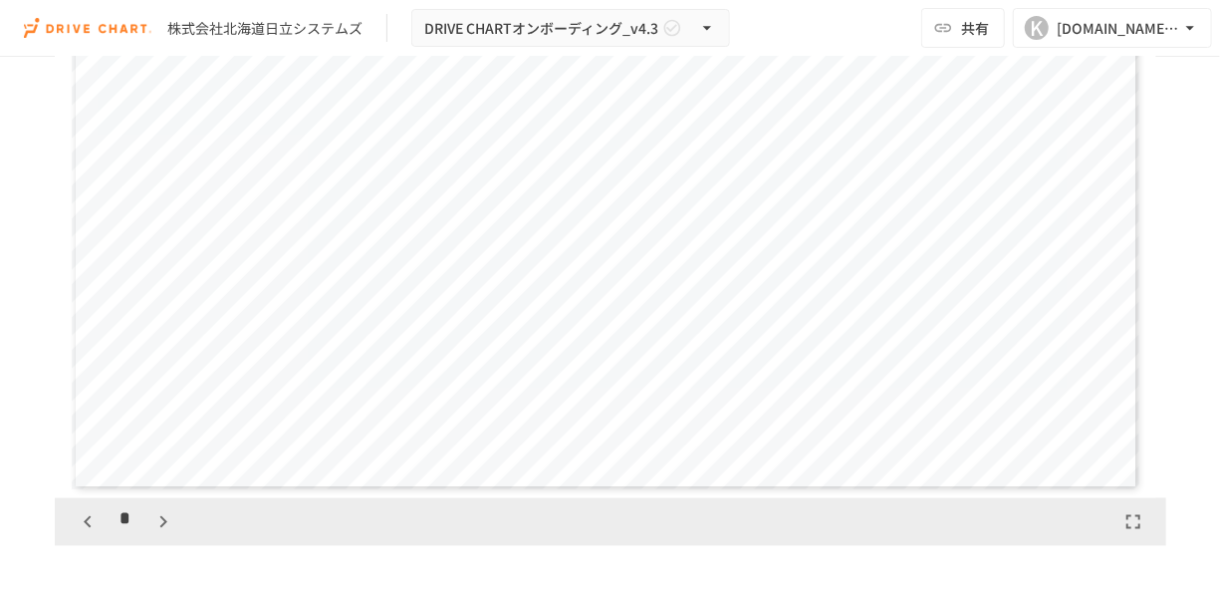
scroll to position [5428, 0]
click at [156, 532] on button "button" at bounding box center [163, 516] width 34 height 34
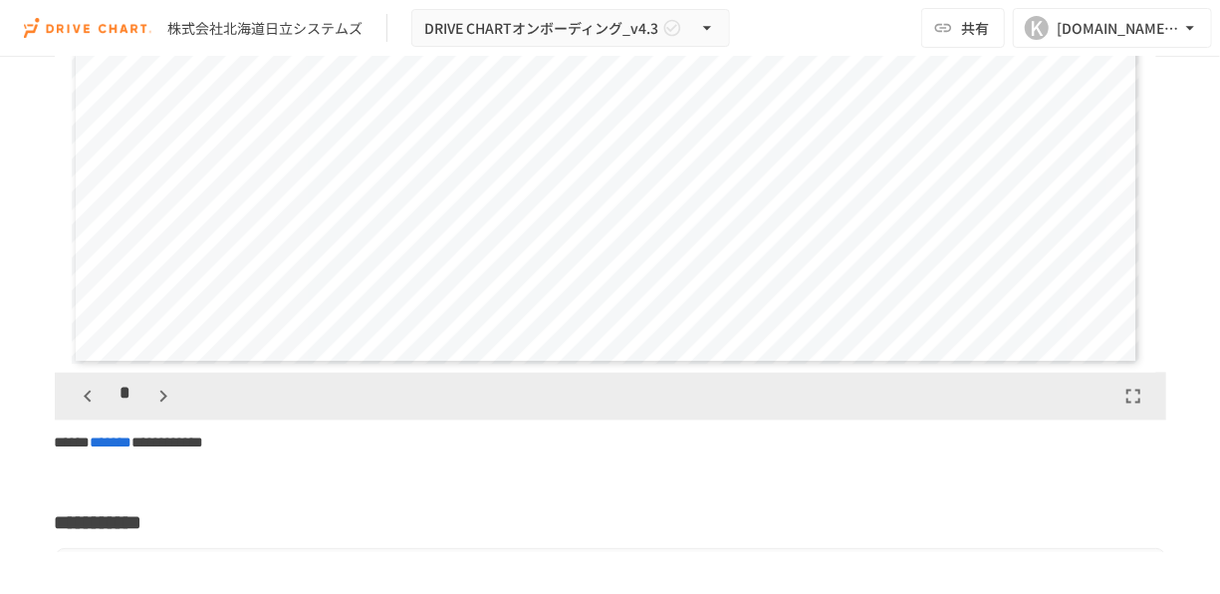
scroll to position [5556, 0]
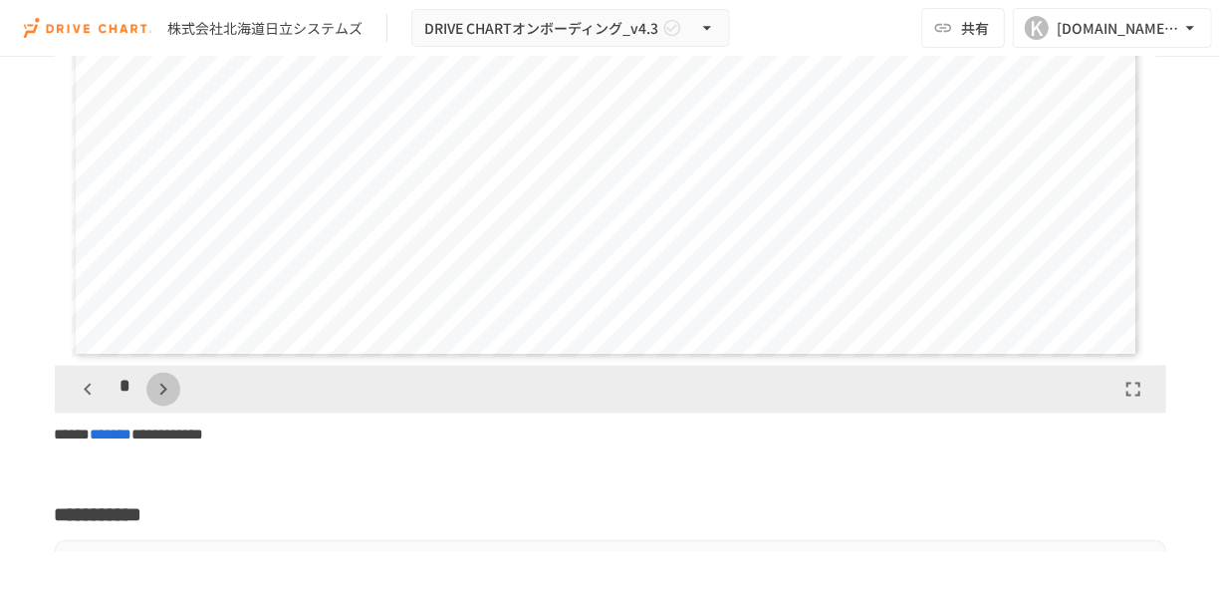
click at [162, 400] on icon "button" at bounding box center [163, 388] width 24 height 24
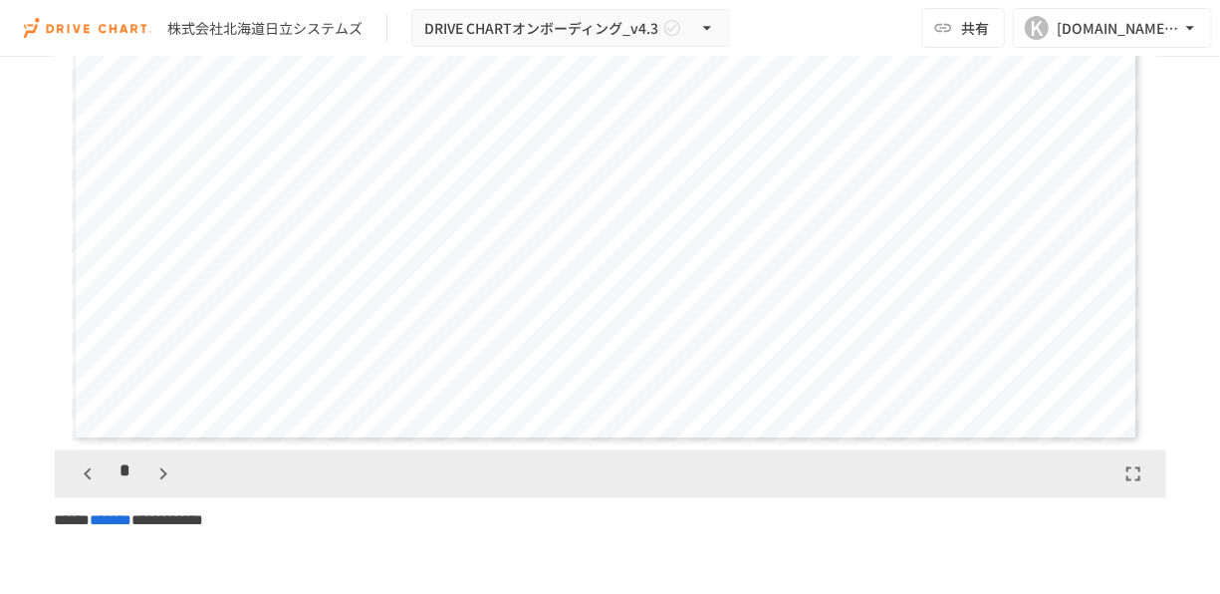
scroll to position [5472, 0]
click at [160, 489] on button "button" at bounding box center [163, 472] width 34 height 34
